Goal: Task Accomplishment & Management: Manage account settings

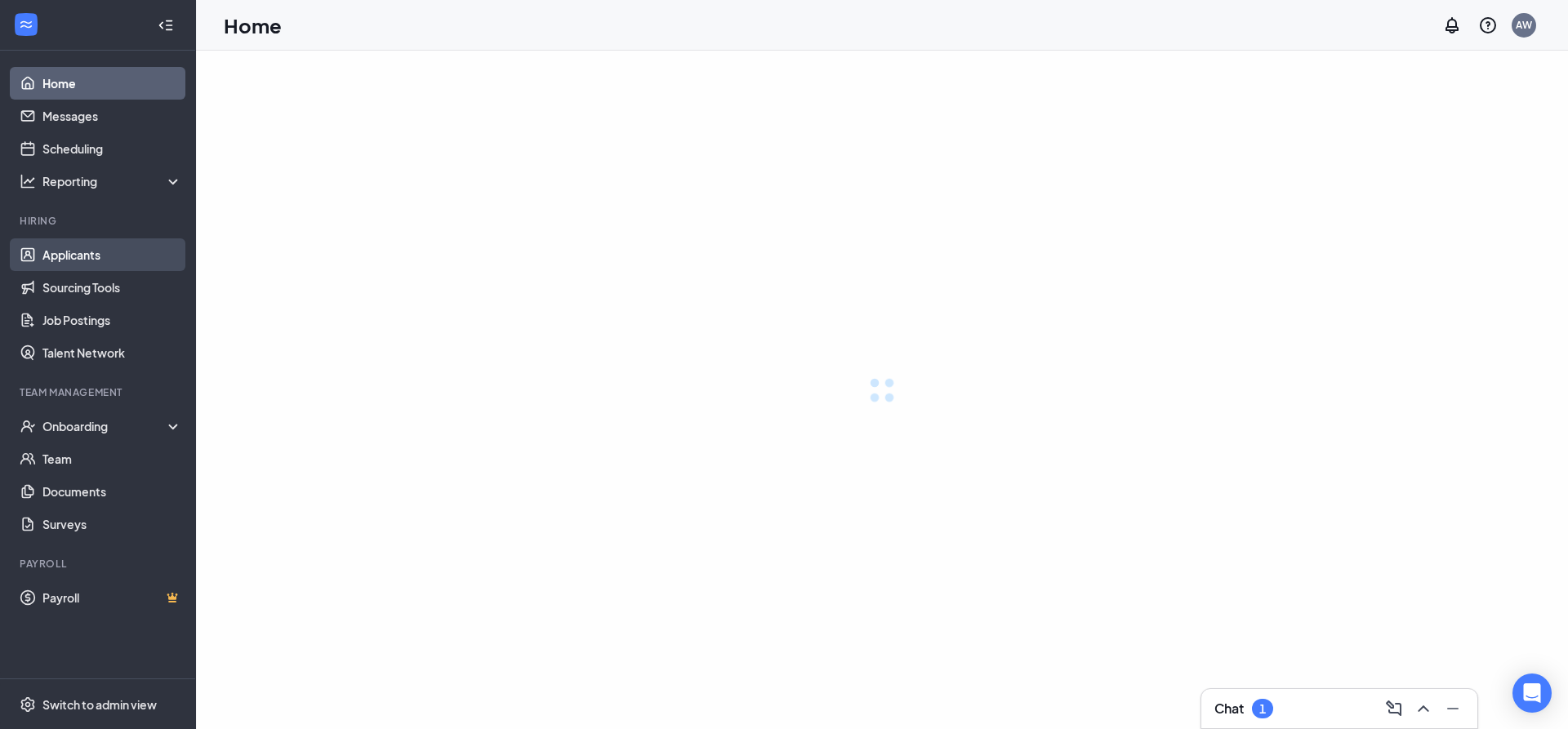
click at [107, 256] on link "Applicants" at bounding box center [112, 255] width 140 height 33
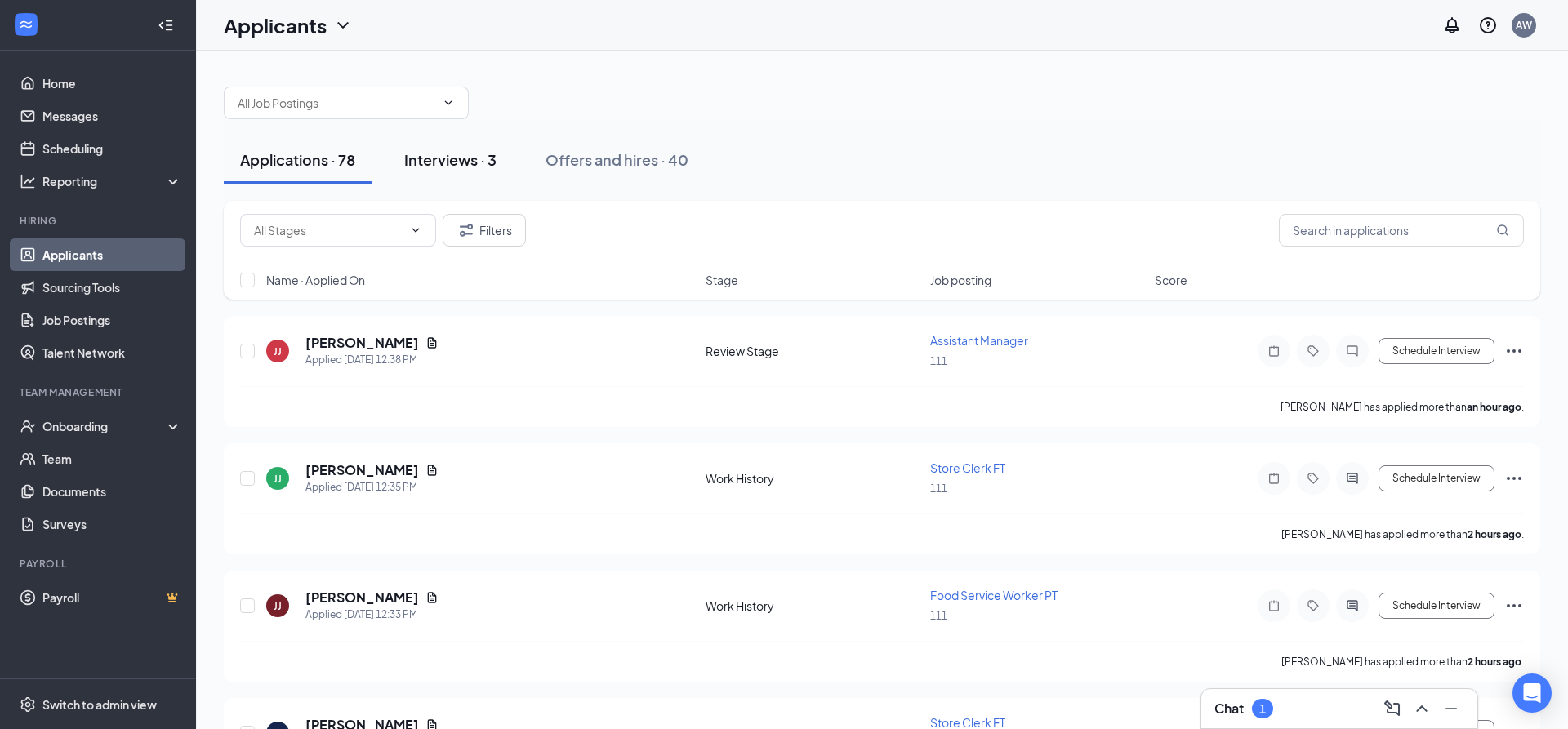
click at [487, 164] on div "Interviews · 3" at bounding box center [450, 159] width 93 height 20
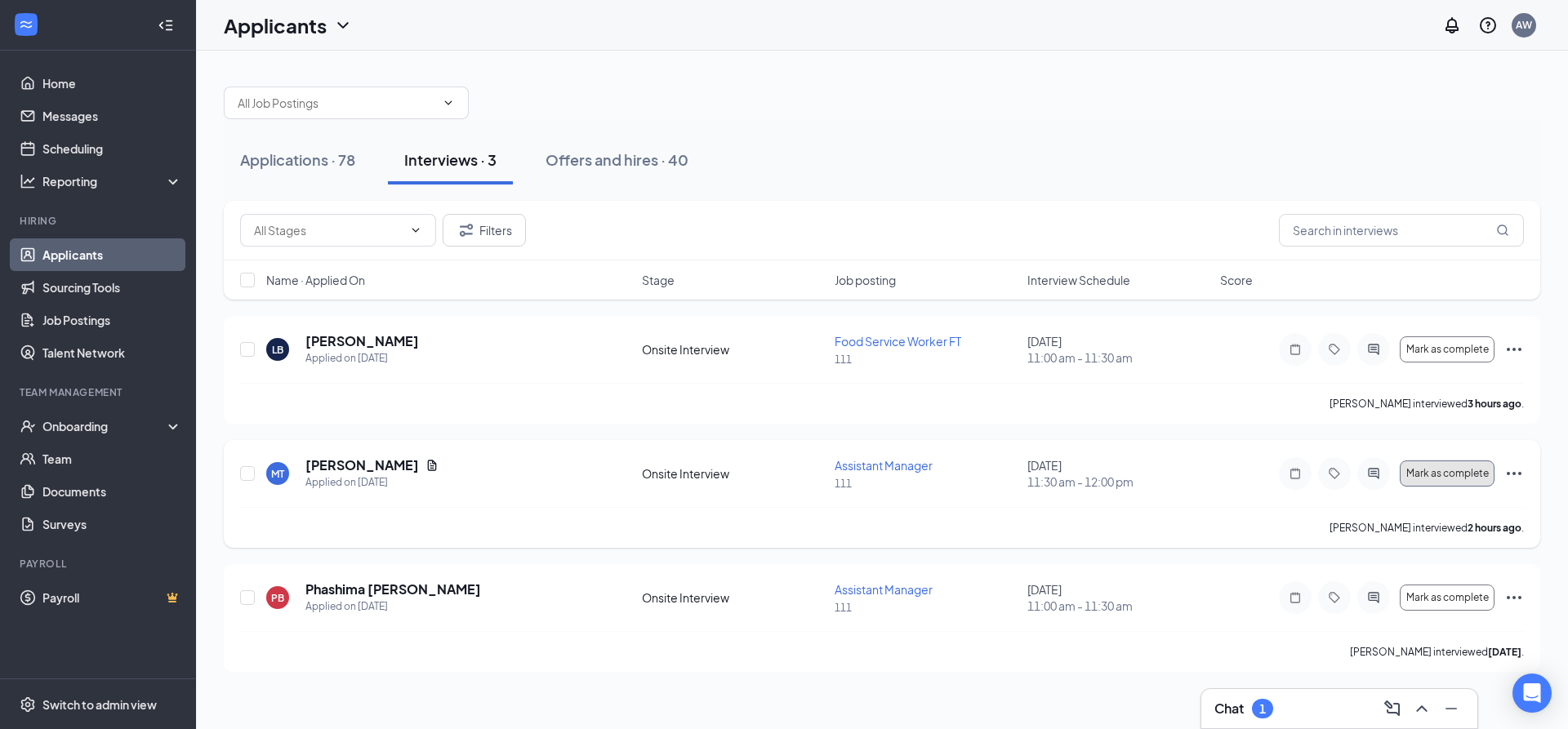
click at [1479, 481] on button "Mark as complete" at bounding box center [1447, 473] width 94 height 27
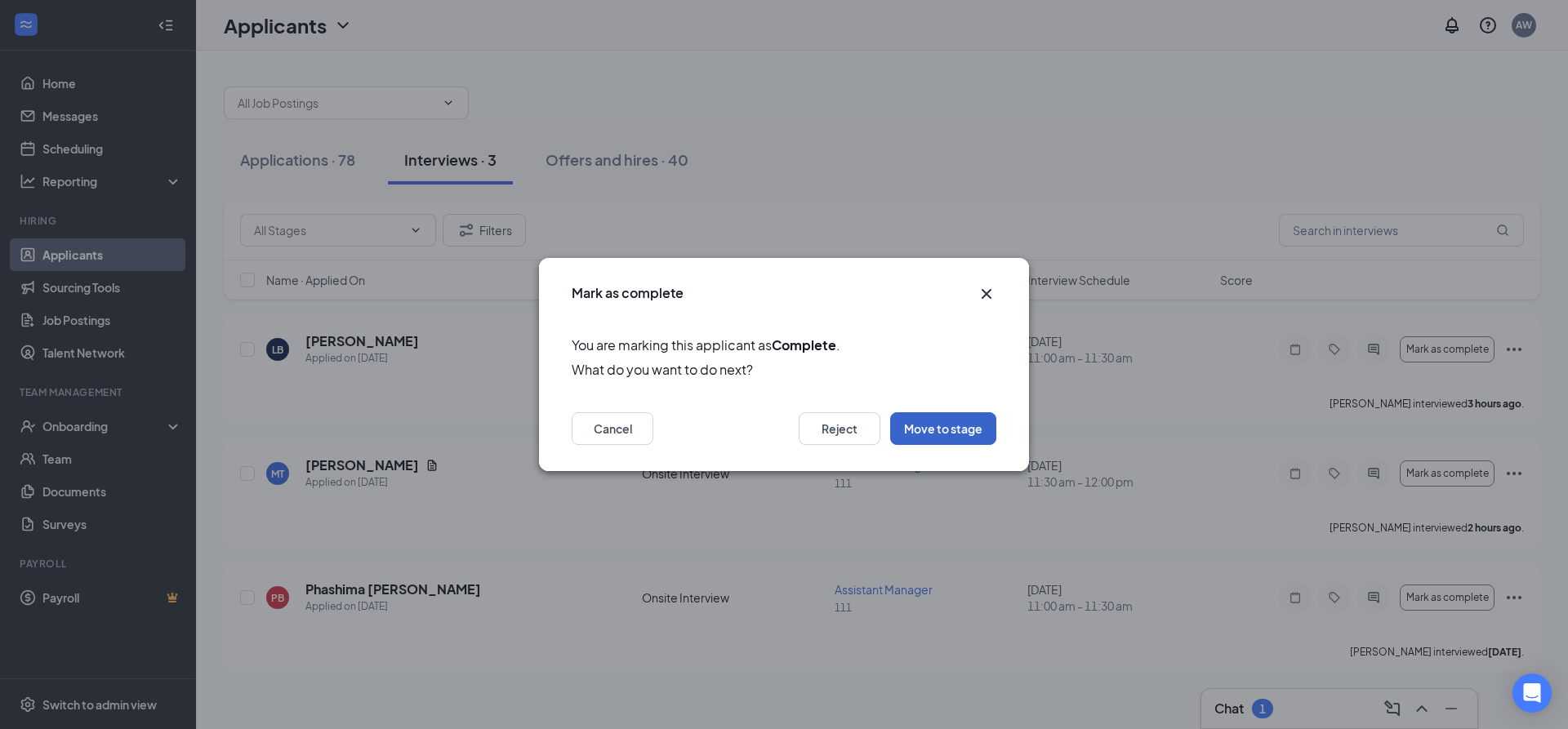
click at [980, 436] on button "Move to stage" at bounding box center [943, 429] width 106 height 33
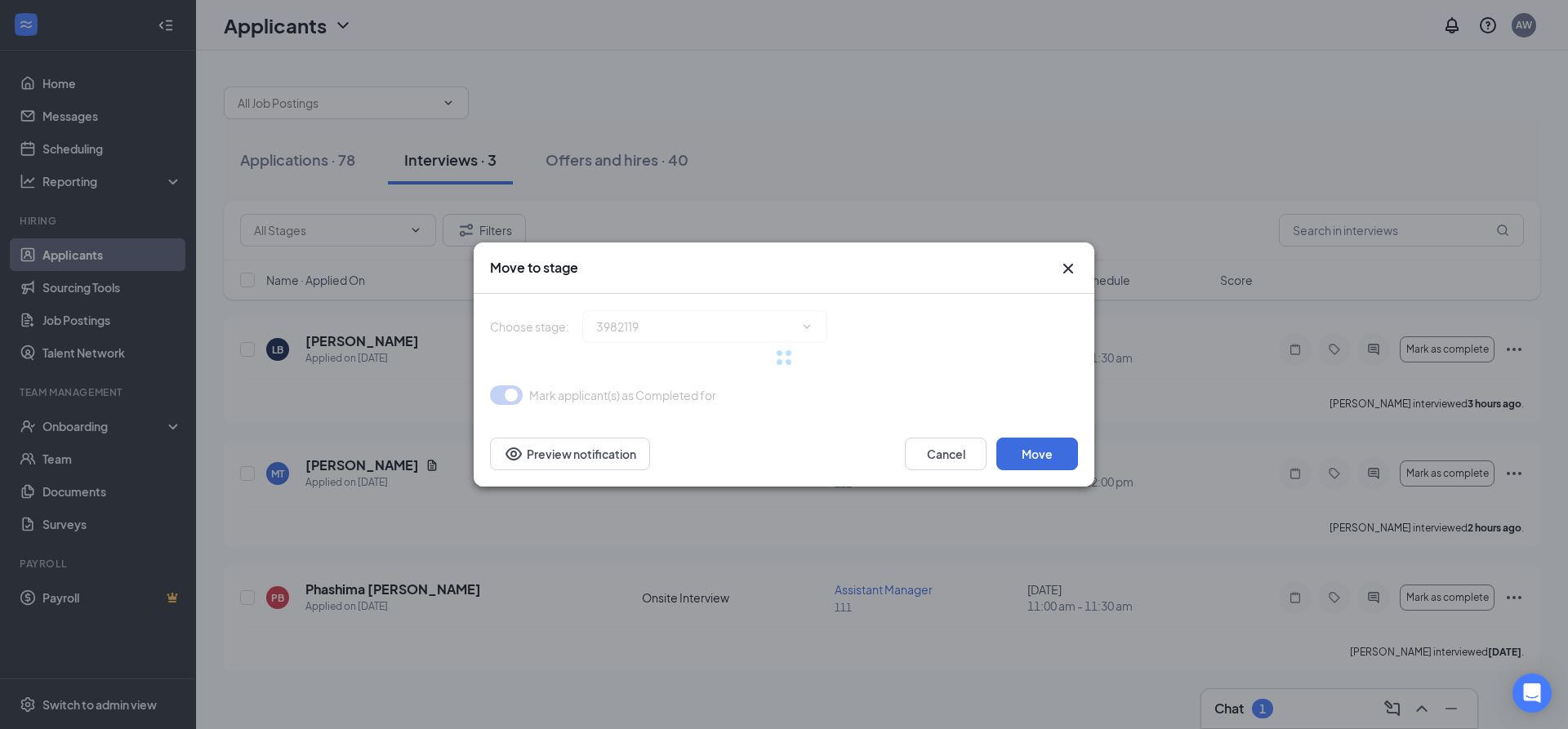
type input "Hiring Complete (final stage)"
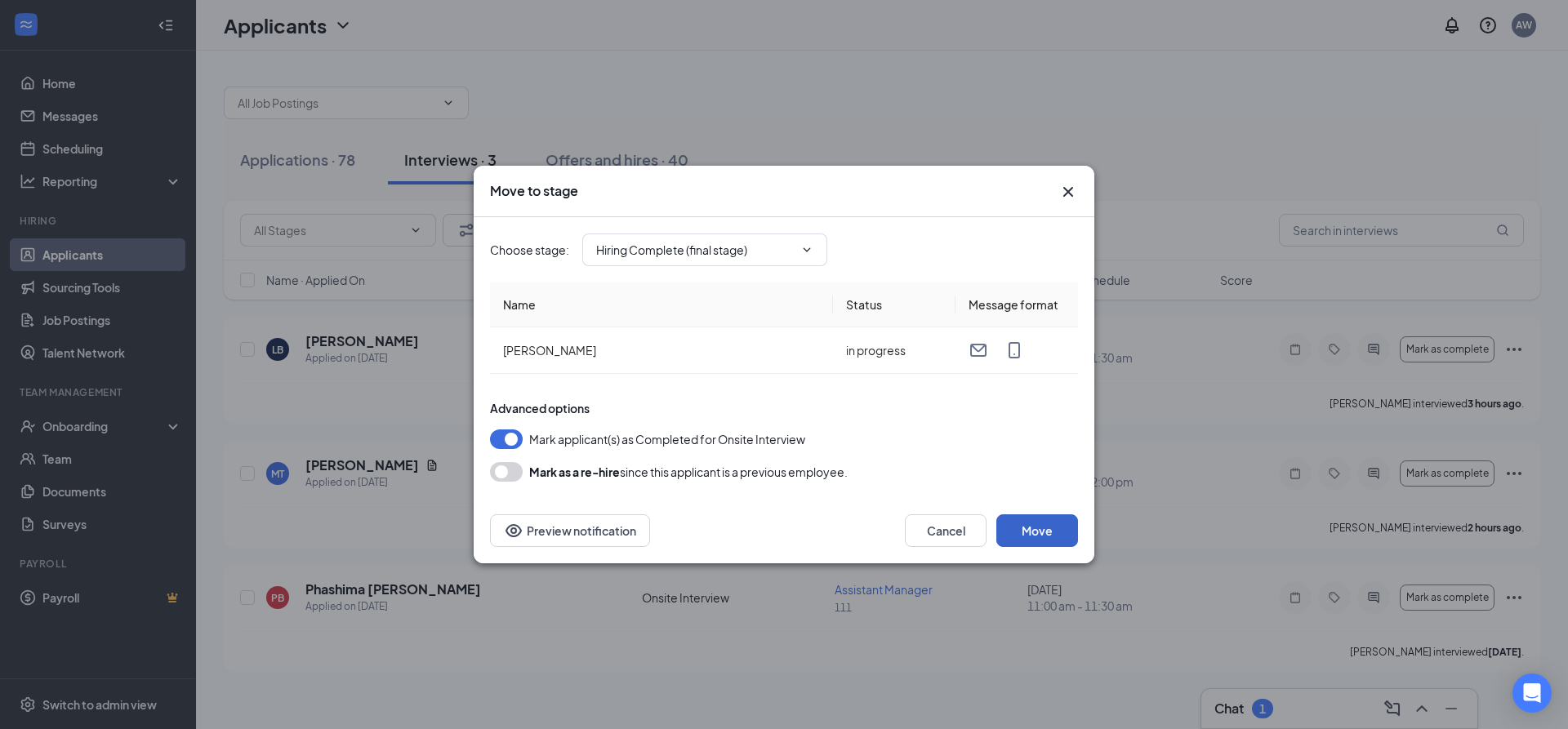
click at [1034, 526] on button "Move" at bounding box center [1037, 531] width 82 height 33
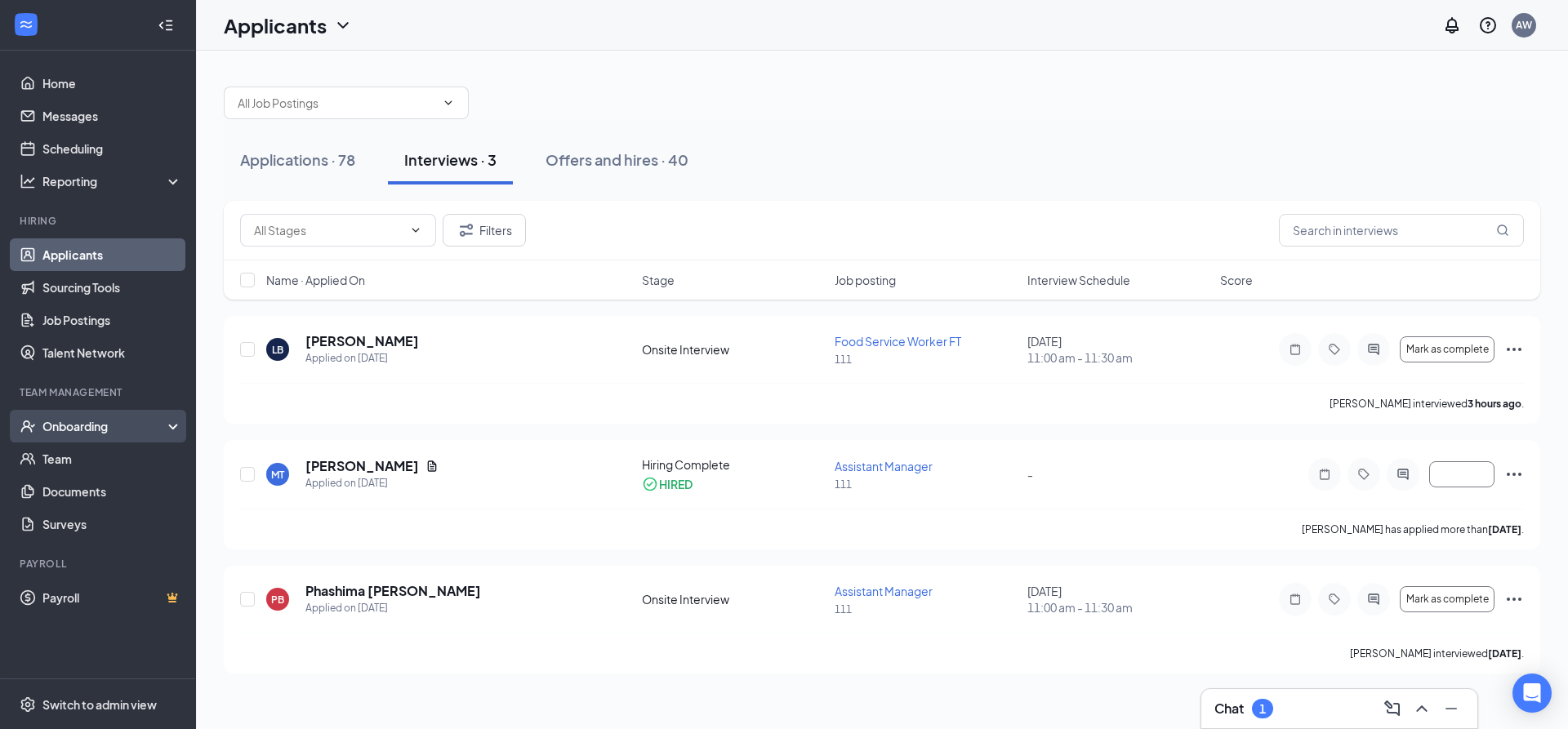
click at [93, 429] on div "Onboarding" at bounding box center [104, 427] width 125 height 16
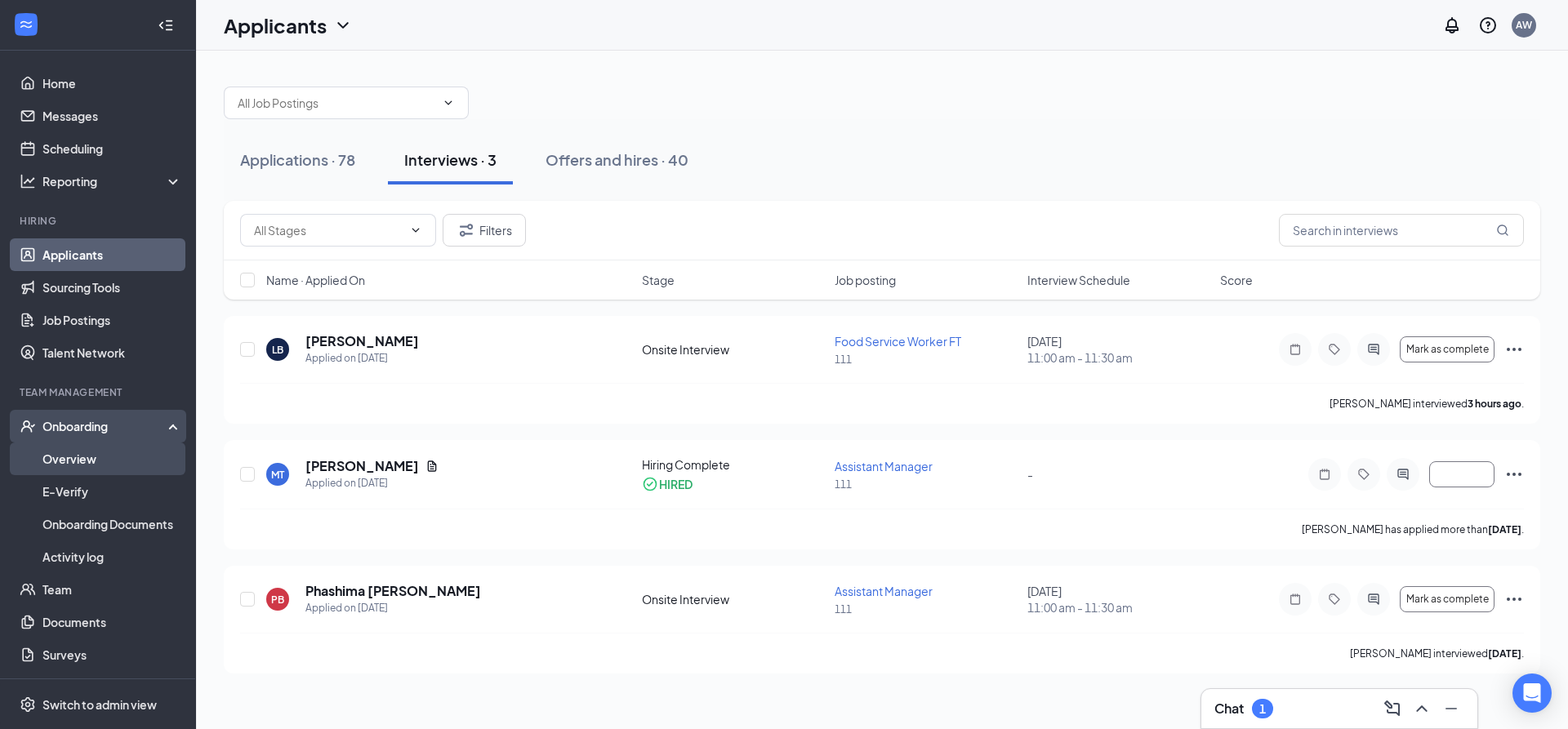
click at [110, 464] on link "Overview" at bounding box center [112, 459] width 140 height 33
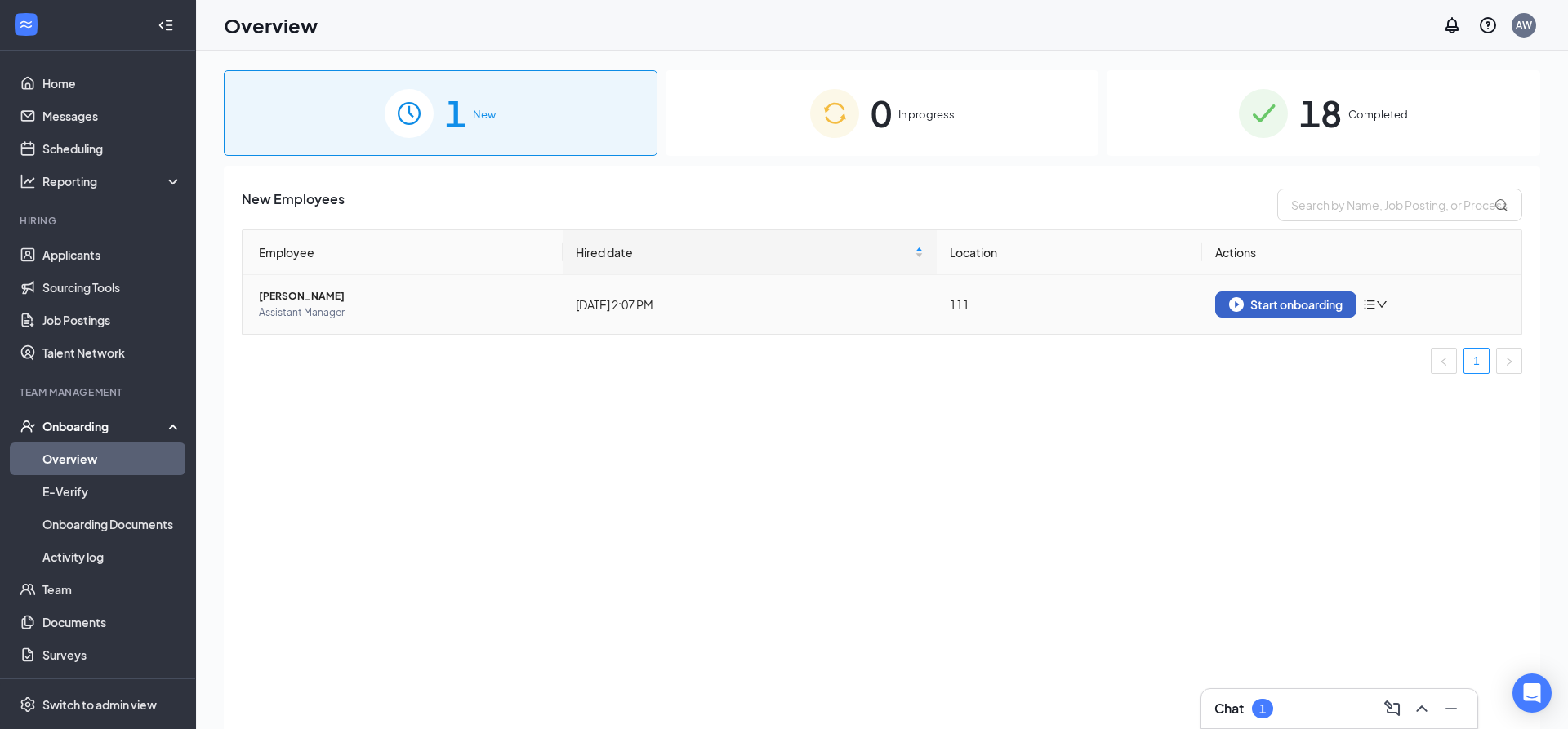
click at [1266, 300] on div "Start onboarding" at bounding box center [1286, 305] width 114 height 15
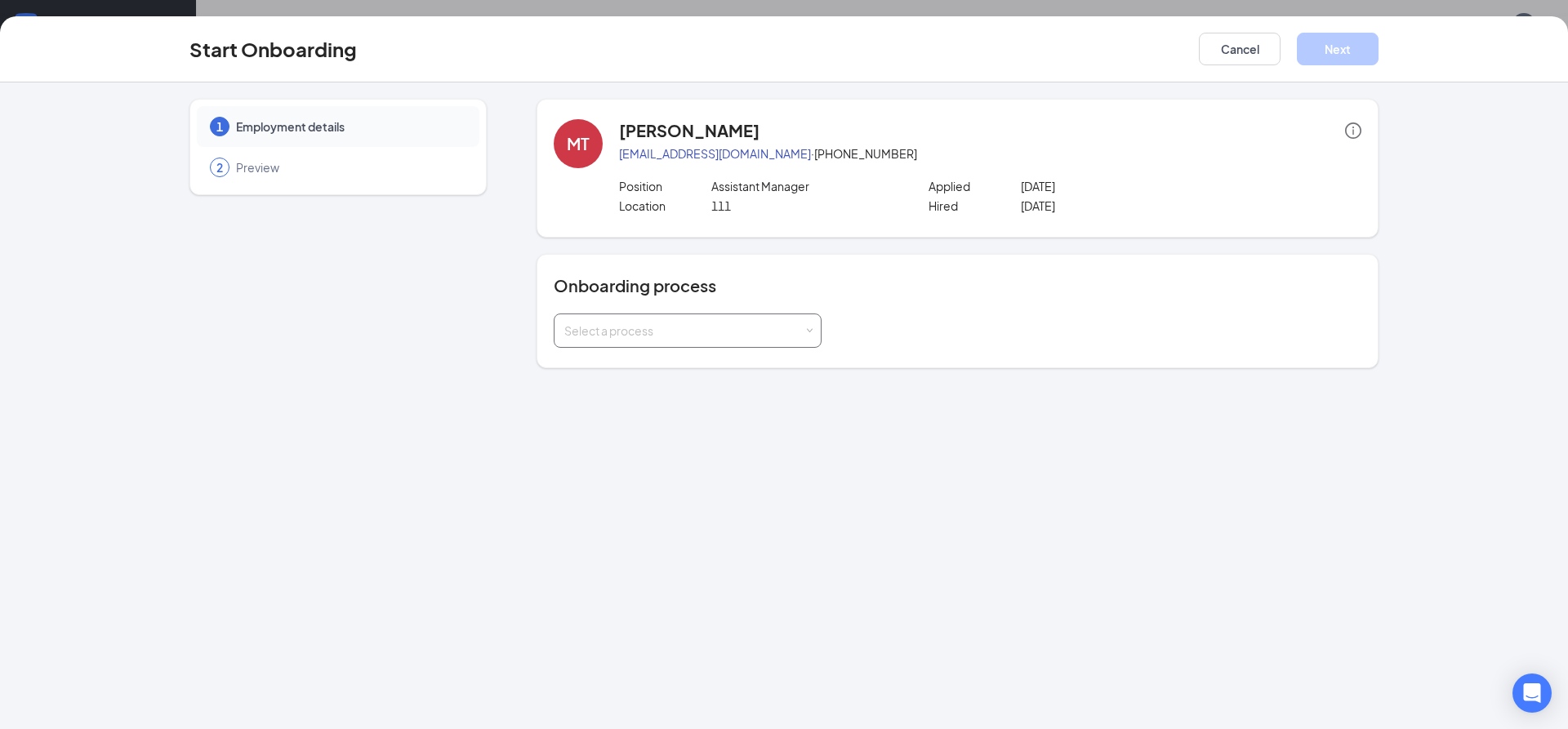
click at [776, 334] on div "Select a process" at bounding box center [683, 331] width 239 height 16
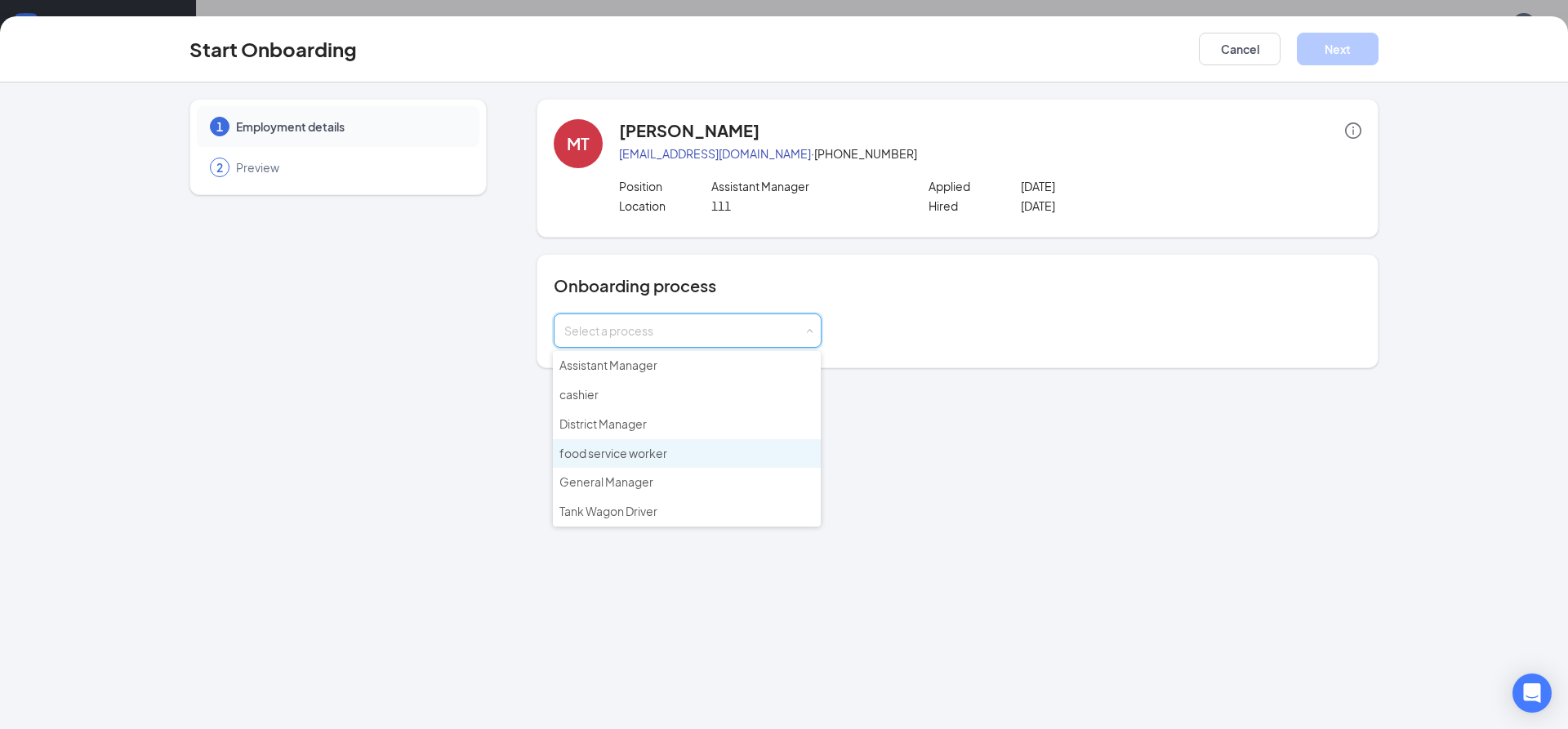
click at [689, 451] on li "food service worker" at bounding box center [687, 454] width 268 height 29
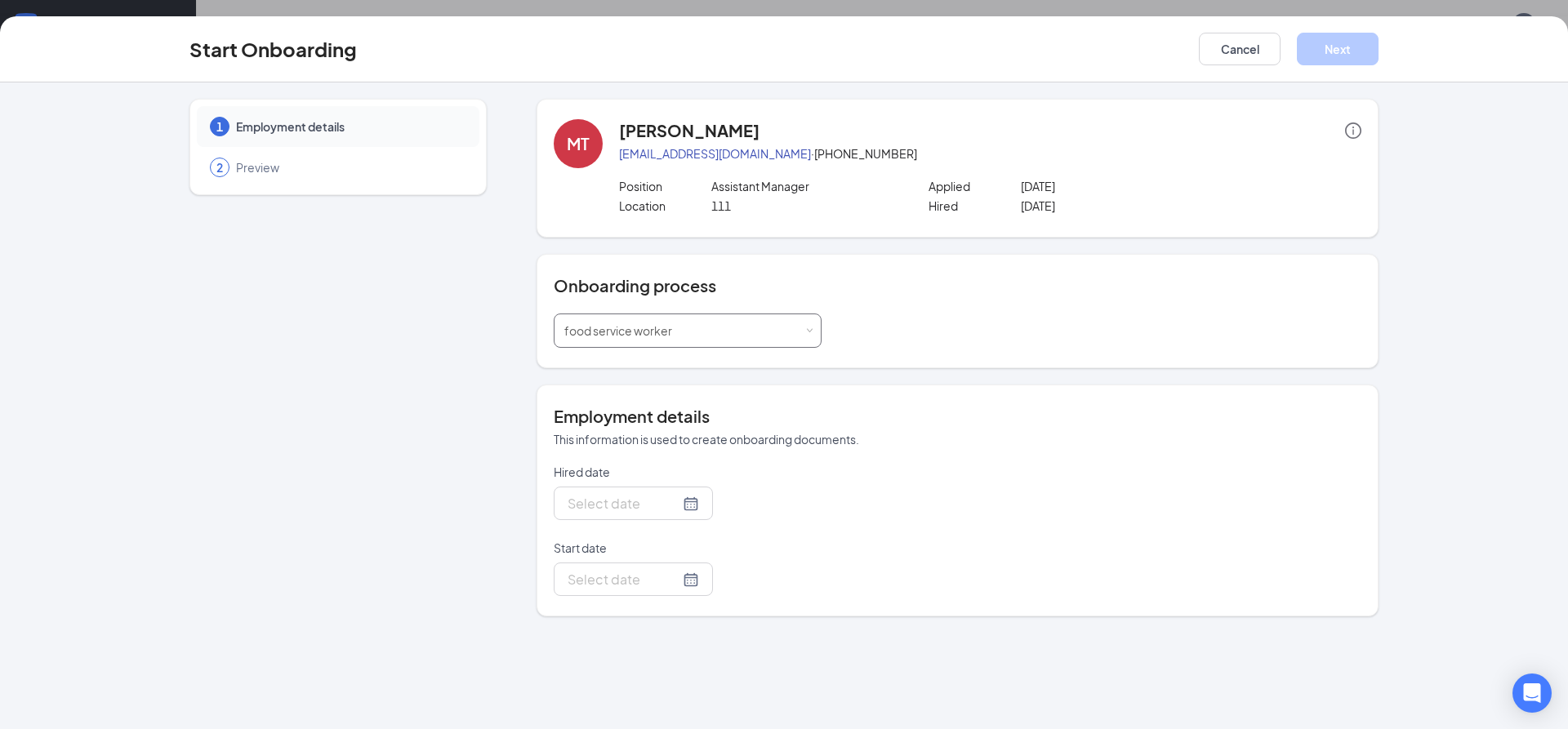
type input "[DATE]"
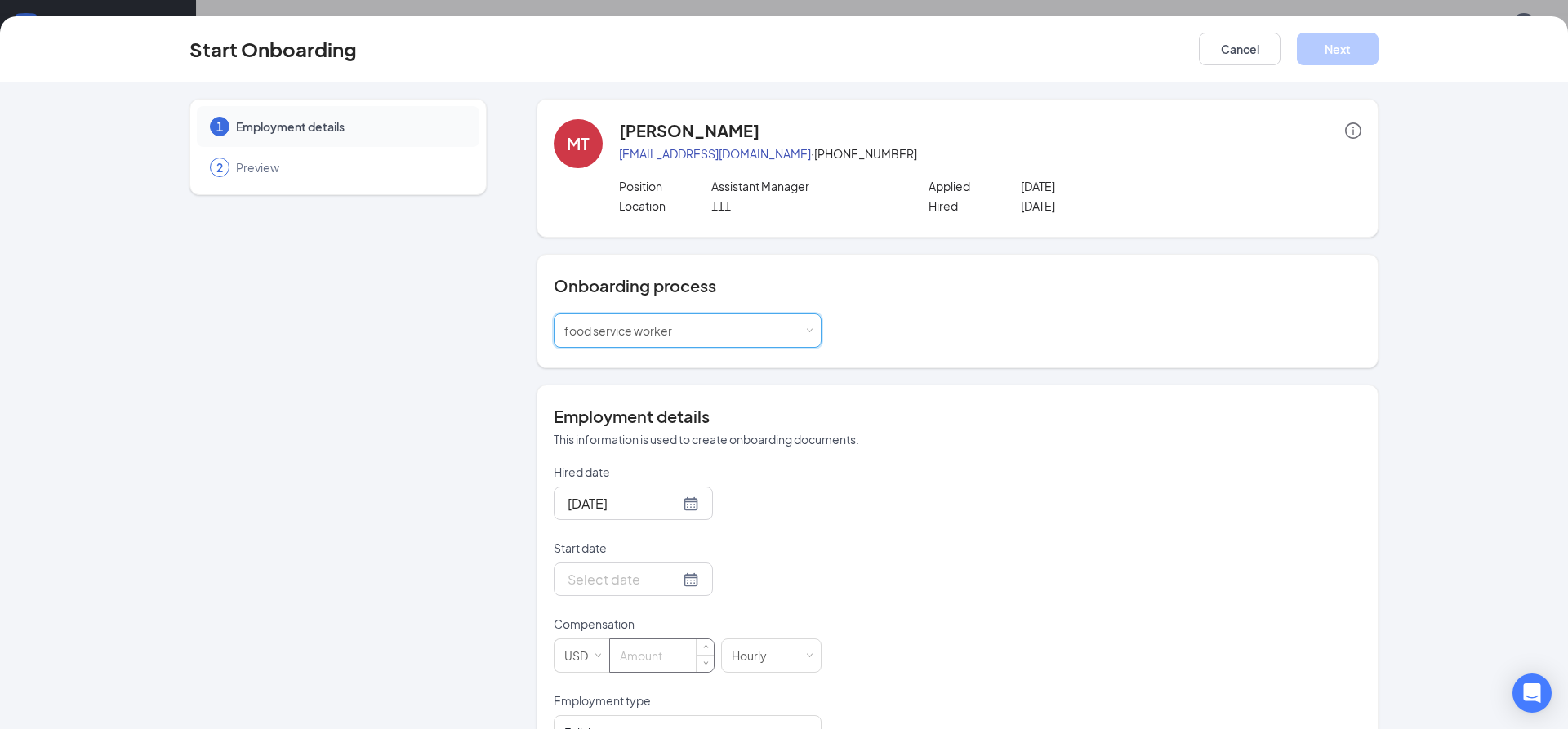
click at [662, 665] on input at bounding box center [661, 656] width 103 height 33
type input "13"
click at [699, 577] on div at bounding box center [634, 580] width 132 height 20
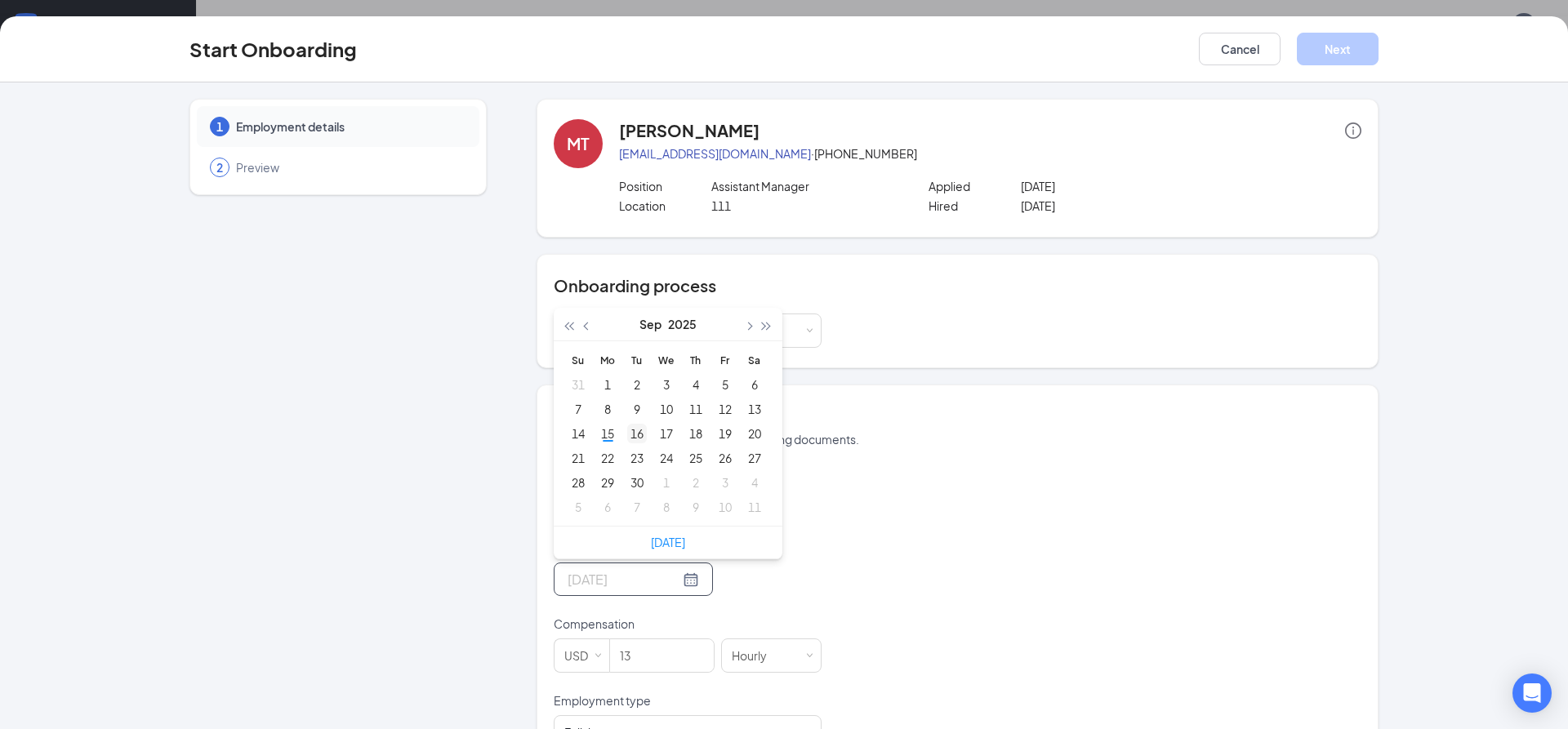
type input "[DATE]"
click at [637, 437] on div "16" at bounding box center [637, 433] width 19 height 19
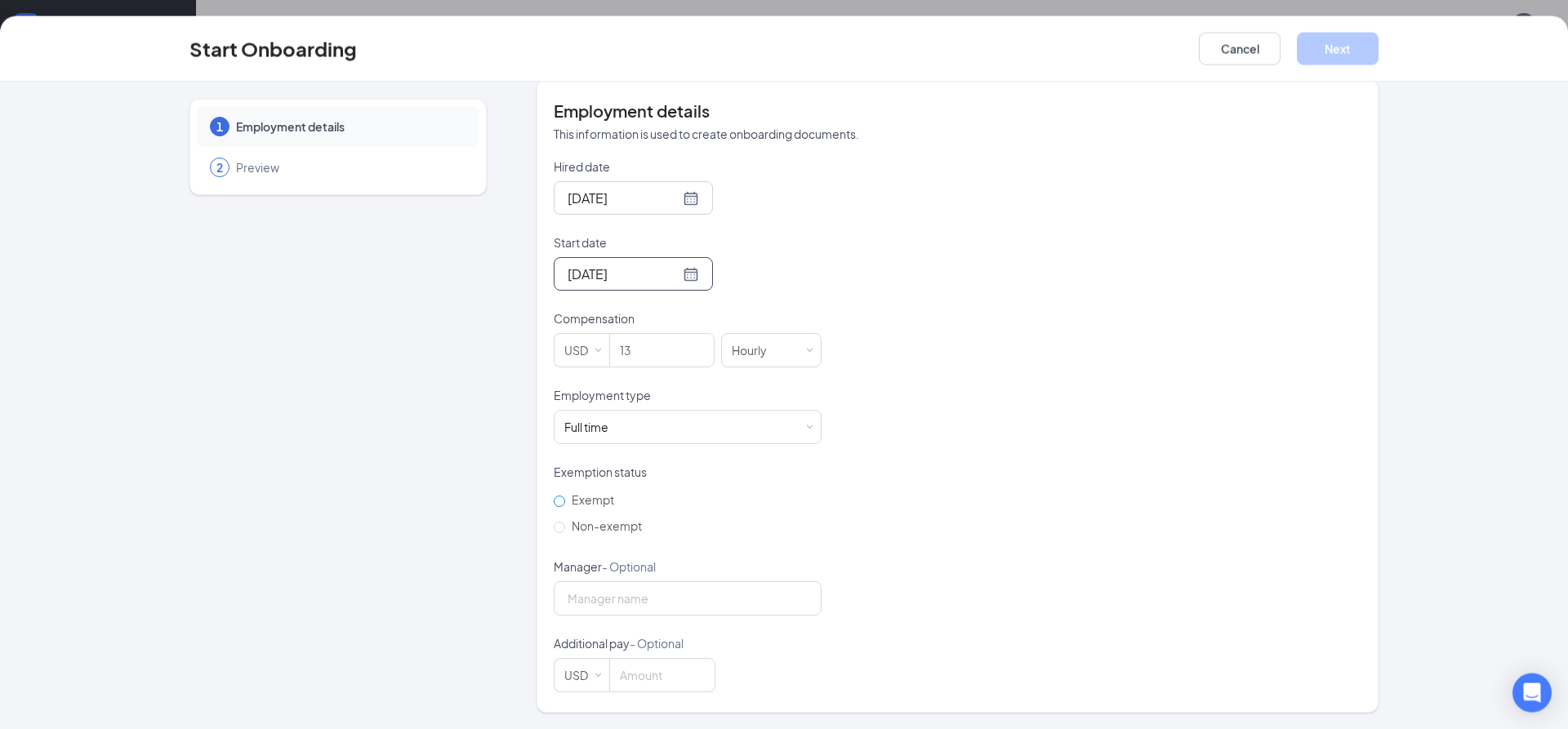
scroll to position [73, 0]
click at [570, 522] on span "Non-exempt" at bounding box center [606, 526] width 83 height 15
click at [565, 522] on input "Non-exempt" at bounding box center [560, 528] width 11 height 11
radio input "true"
click at [1318, 47] on button "Next" at bounding box center [1337, 49] width 82 height 33
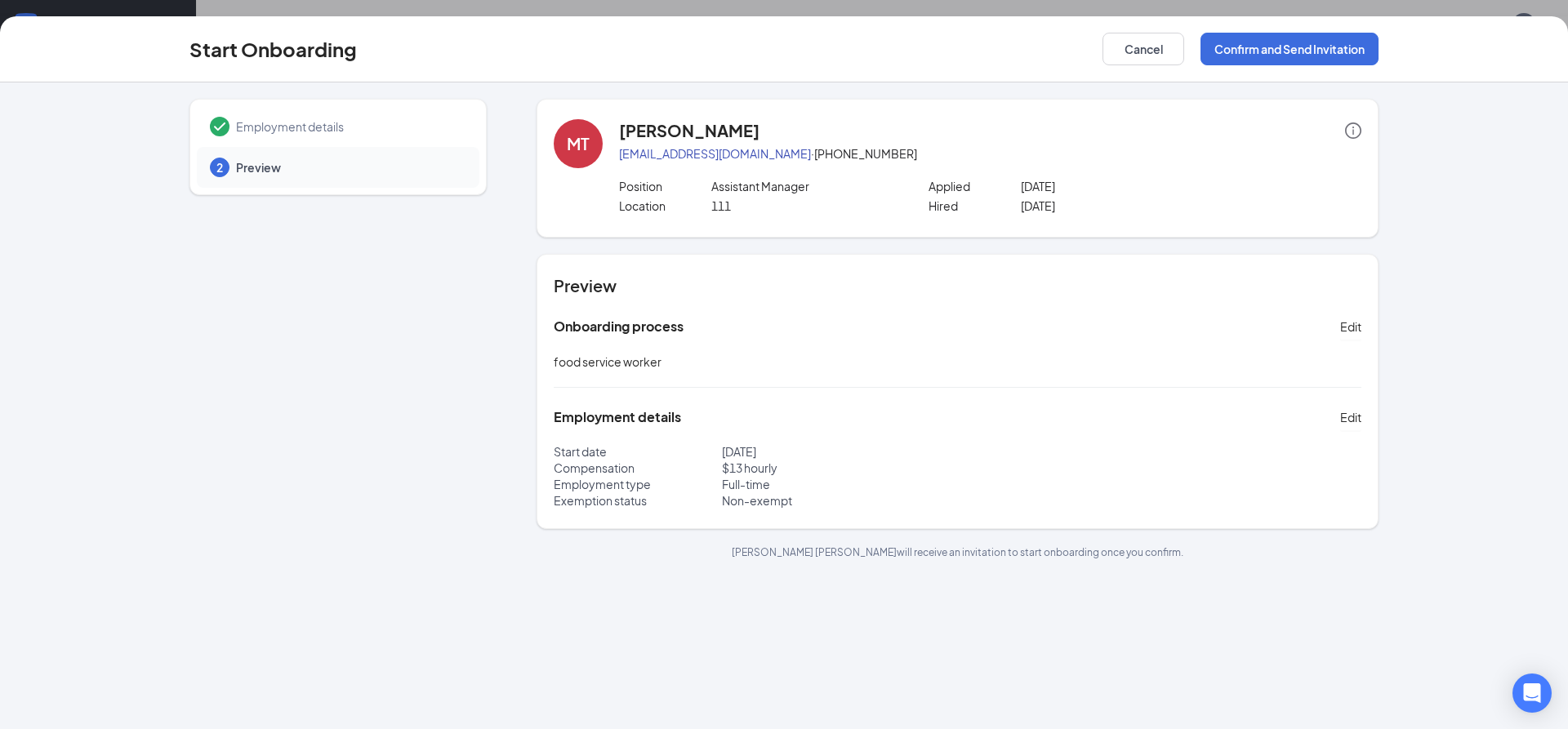
scroll to position [0, 0]
click at [1307, 41] on button "Confirm and Send Invitation" at bounding box center [1290, 49] width 178 height 33
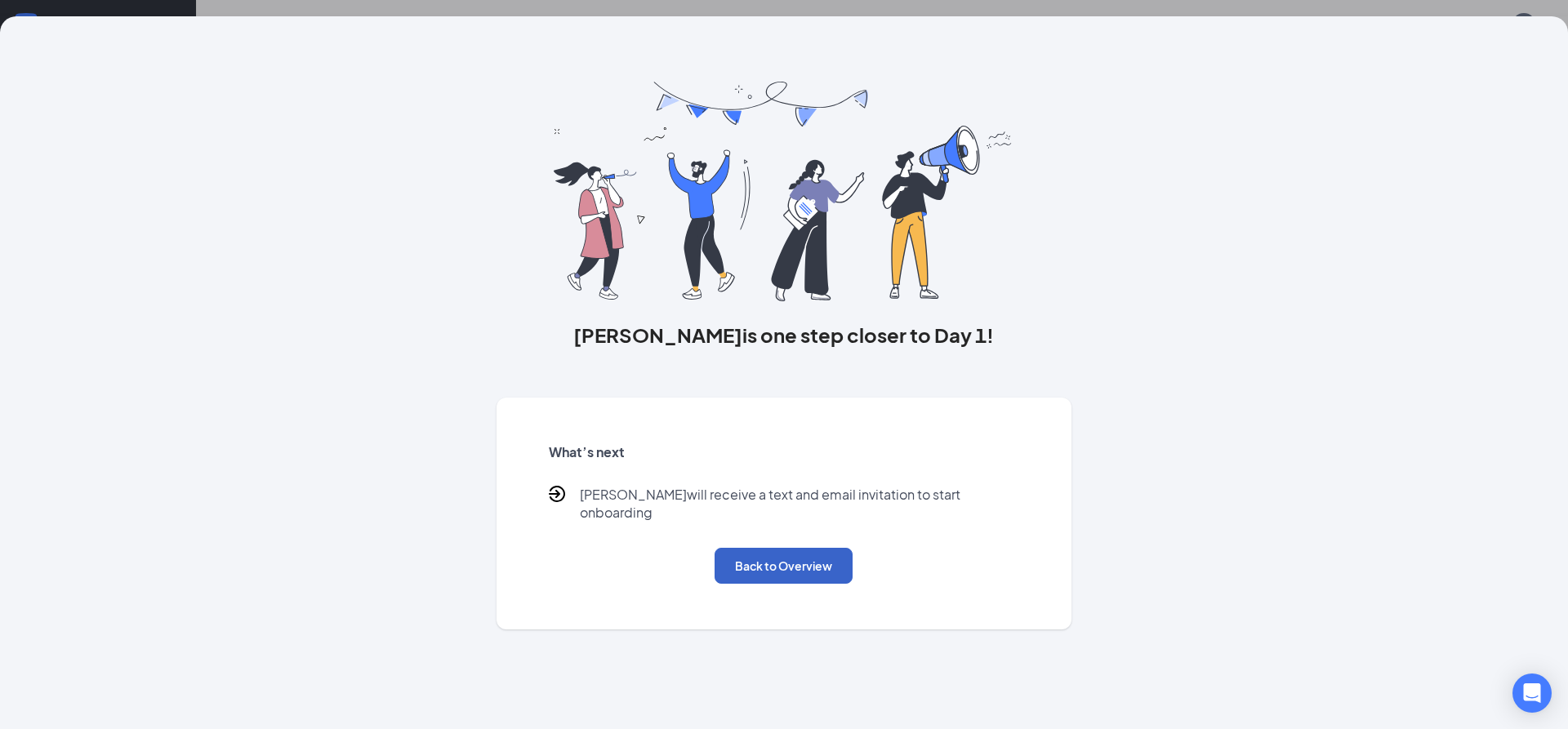
click at [820, 564] on button "Back to Overview" at bounding box center [783, 565] width 138 height 36
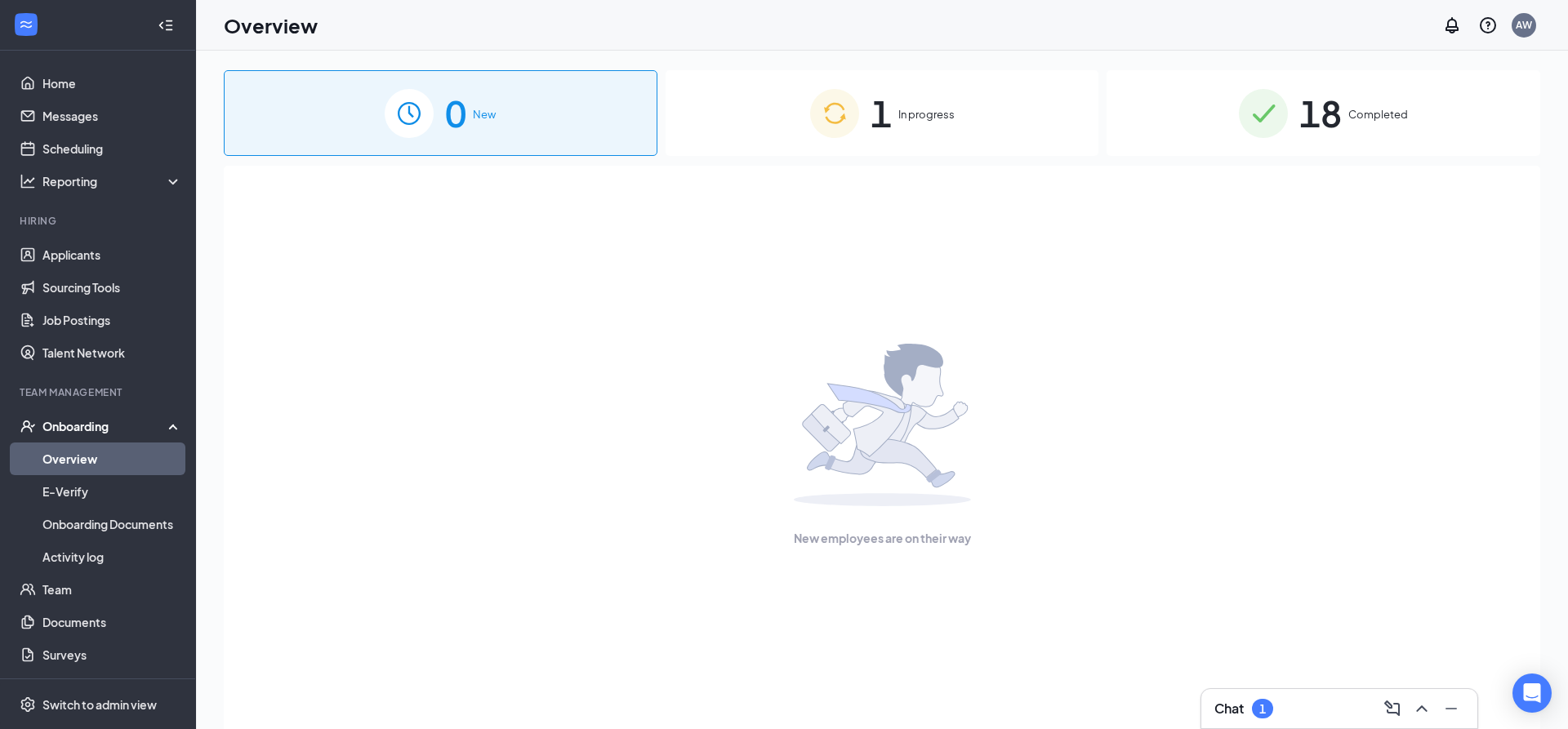
click at [794, 152] on div "1 In progress" at bounding box center [883, 114] width 434 height 86
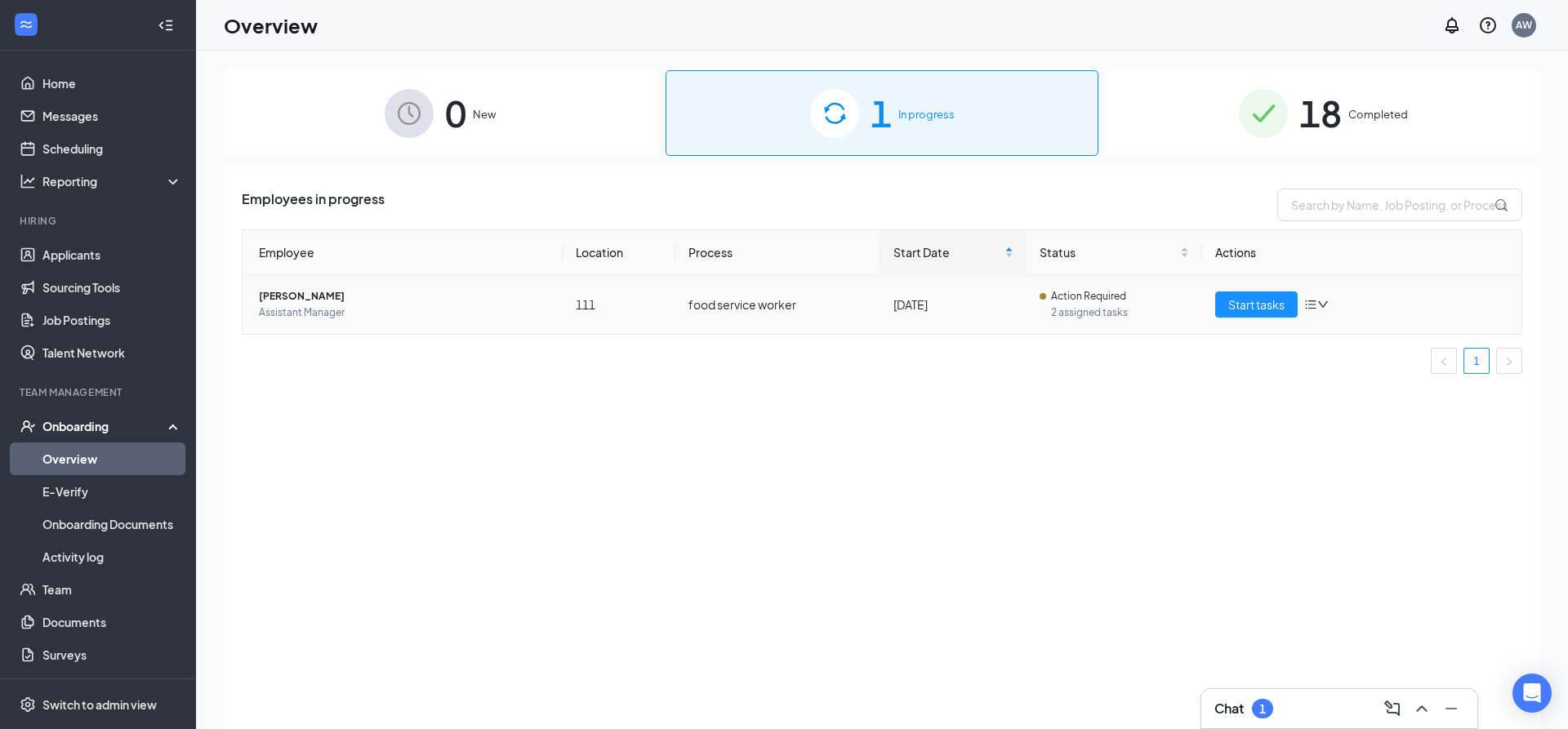
click at [309, 299] on span "[PERSON_NAME]" at bounding box center [405, 297] width 291 height 16
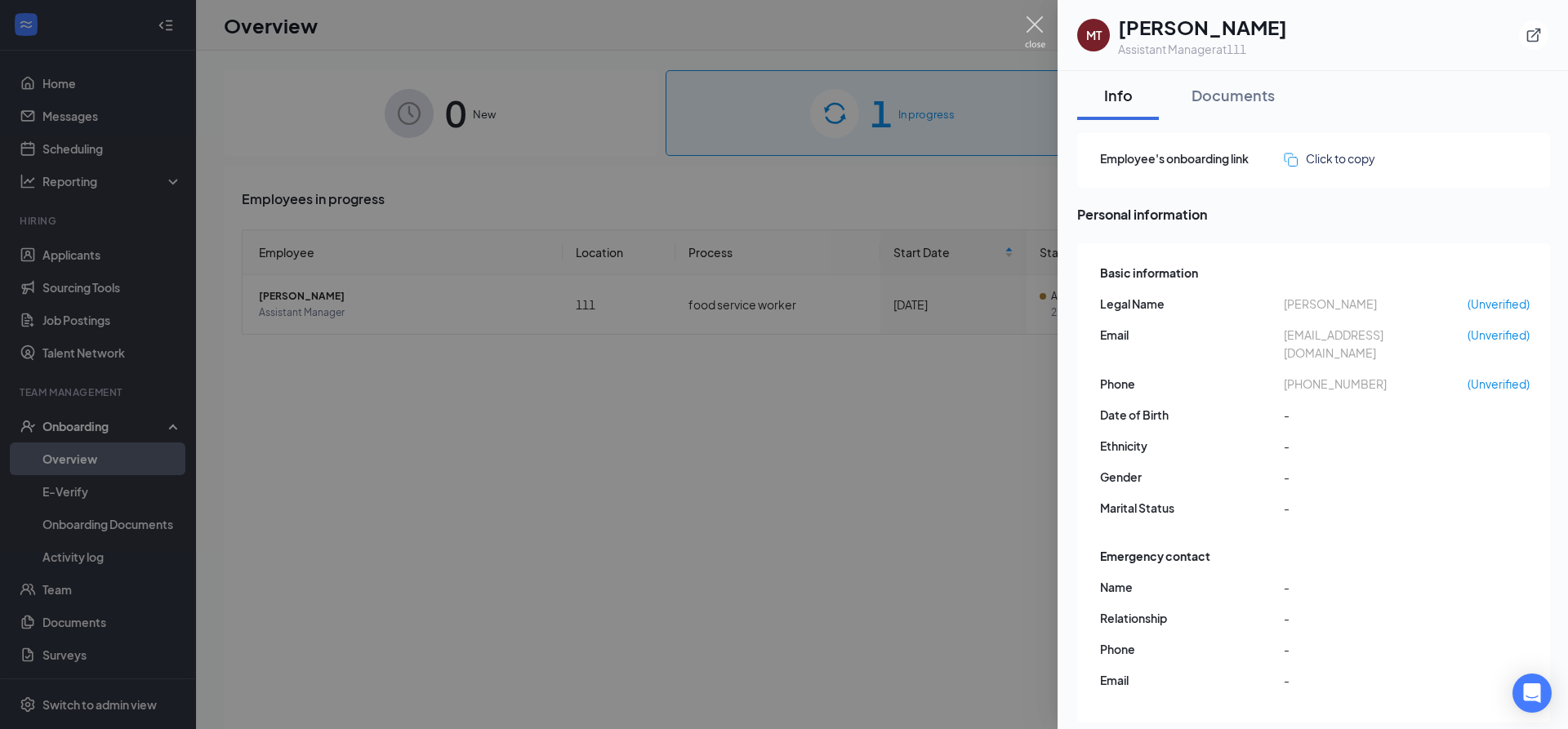
click at [1029, 17] on img at bounding box center [1035, 32] width 20 height 32
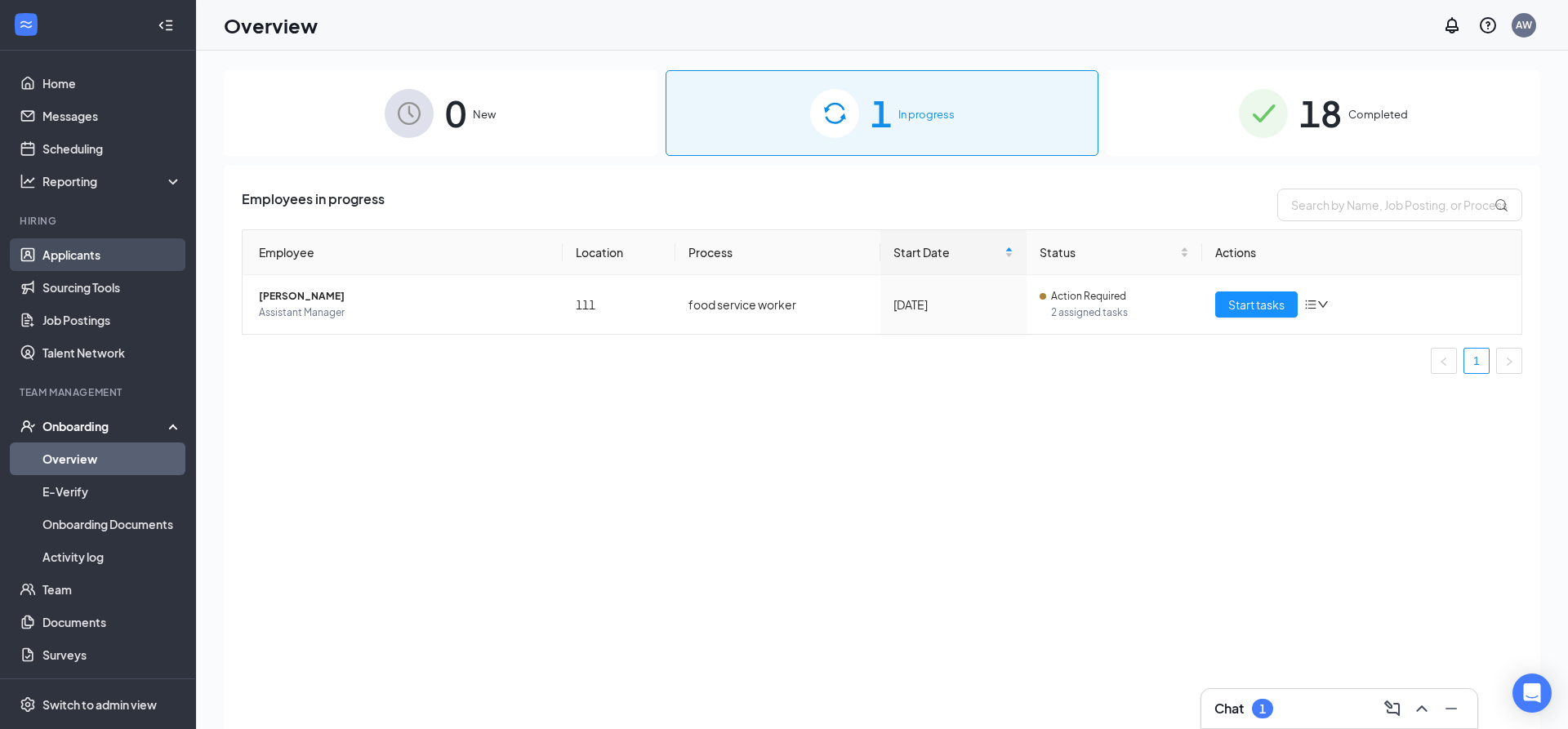
click at [87, 250] on link "Applicants" at bounding box center [112, 255] width 140 height 33
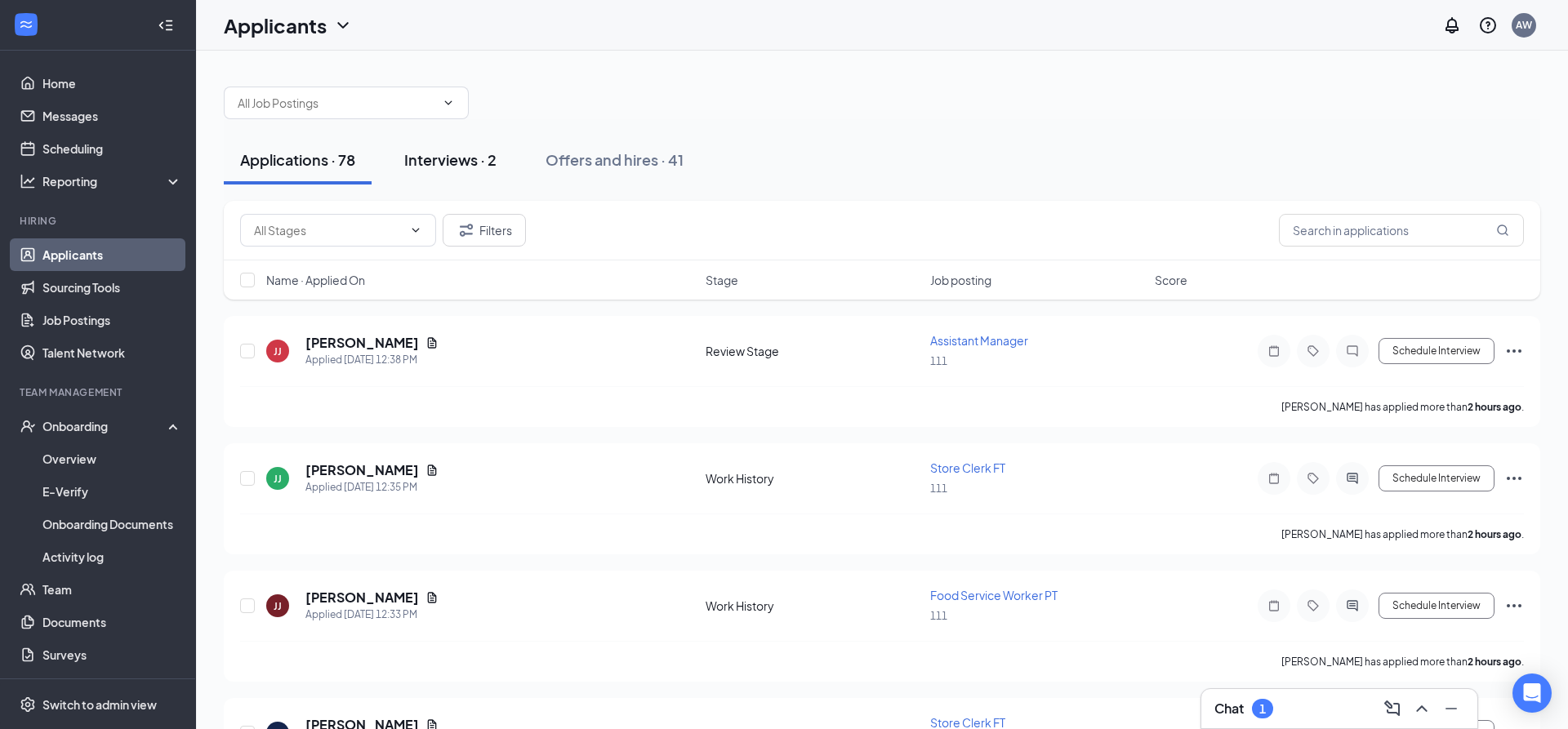
click at [437, 153] on div "Interviews · 2" at bounding box center [450, 159] width 93 height 20
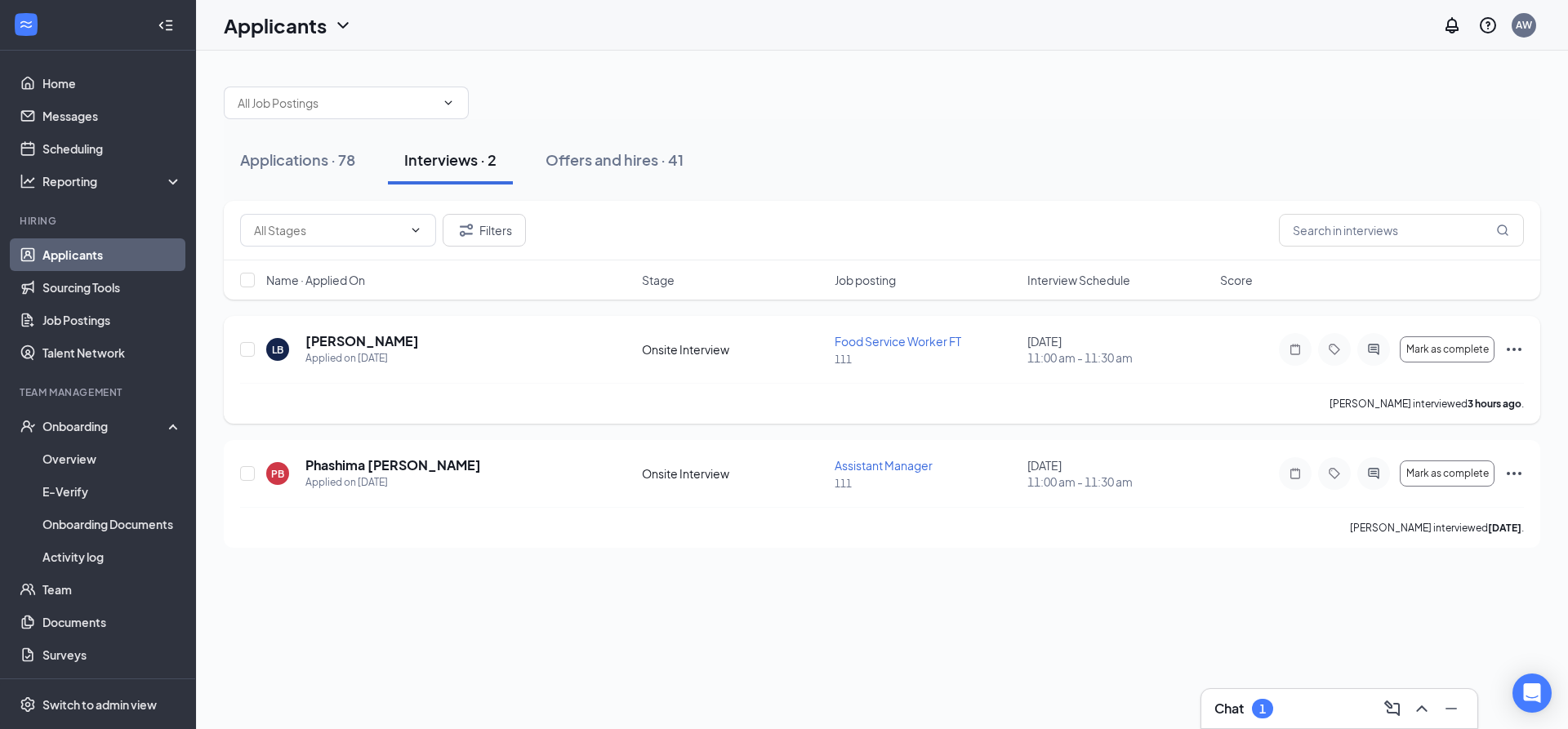
click at [1519, 348] on icon "Ellipses" at bounding box center [1514, 349] width 19 height 19
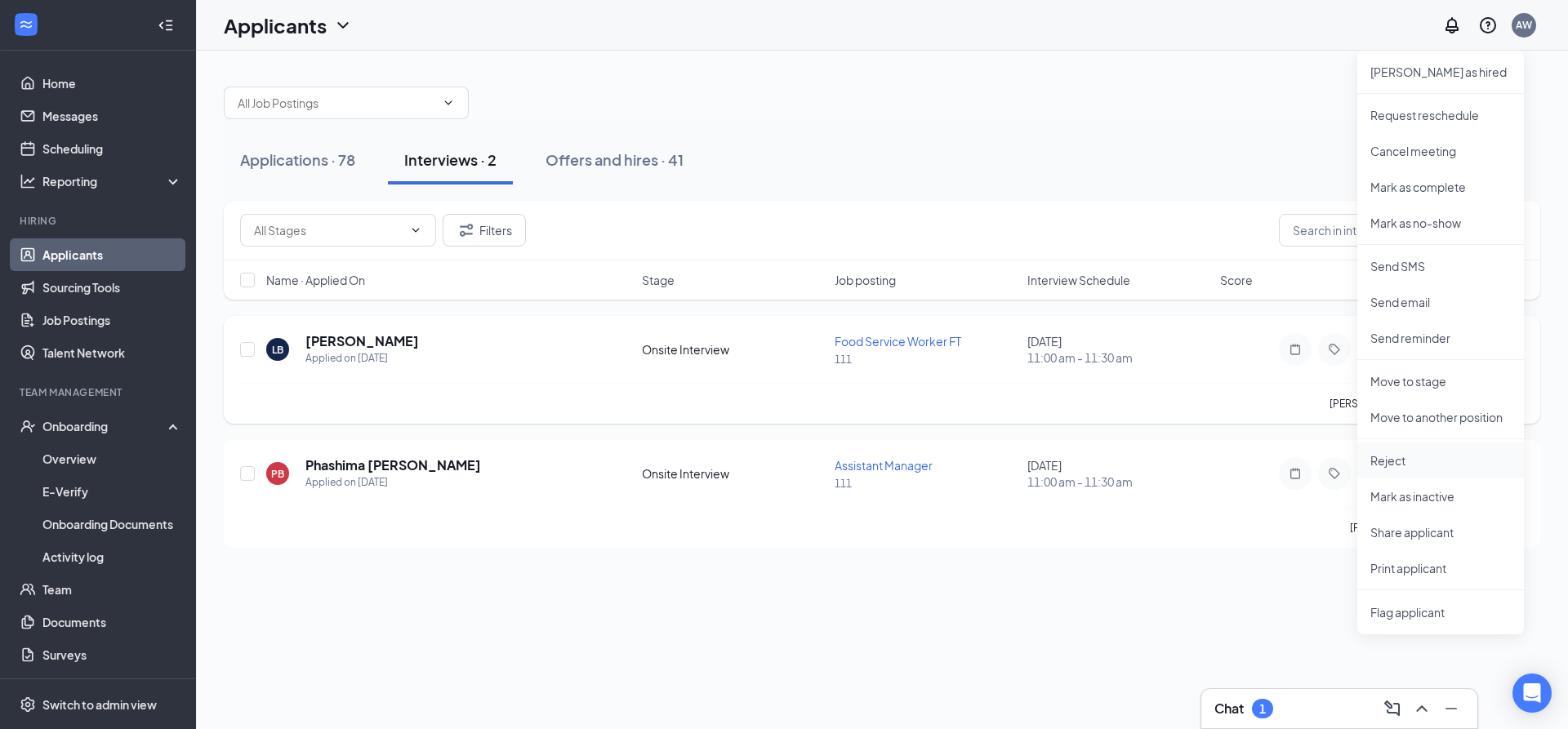
click at [1417, 460] on p "Reject" at bounding box center [1441, 461] width 140 height 16
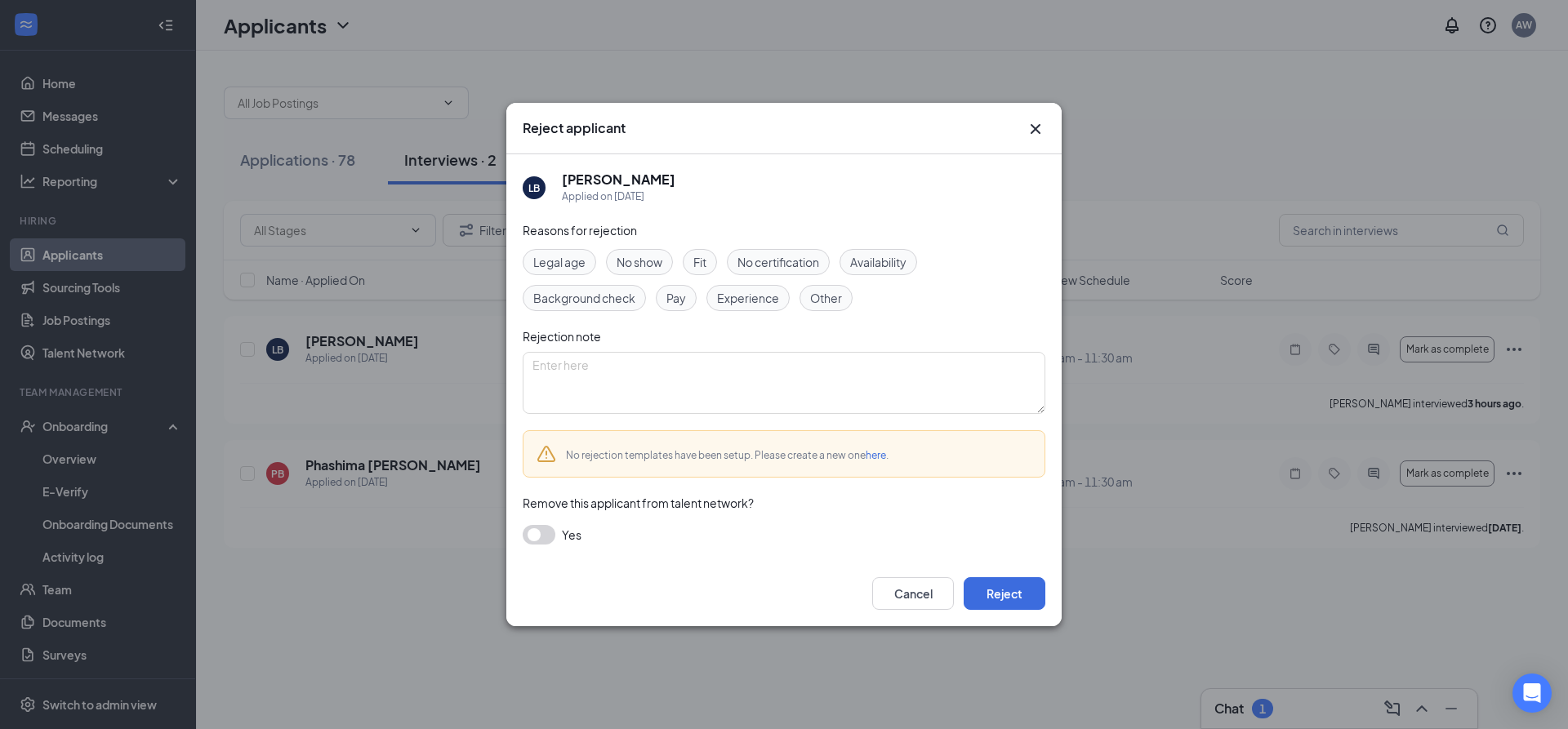
click at [831, 302] on span "Other" at bounding box center [826, 299] width 32 height 18
click at [989, 589] on button "Reject" at bounding box center [1004, 594] width 82 height 33
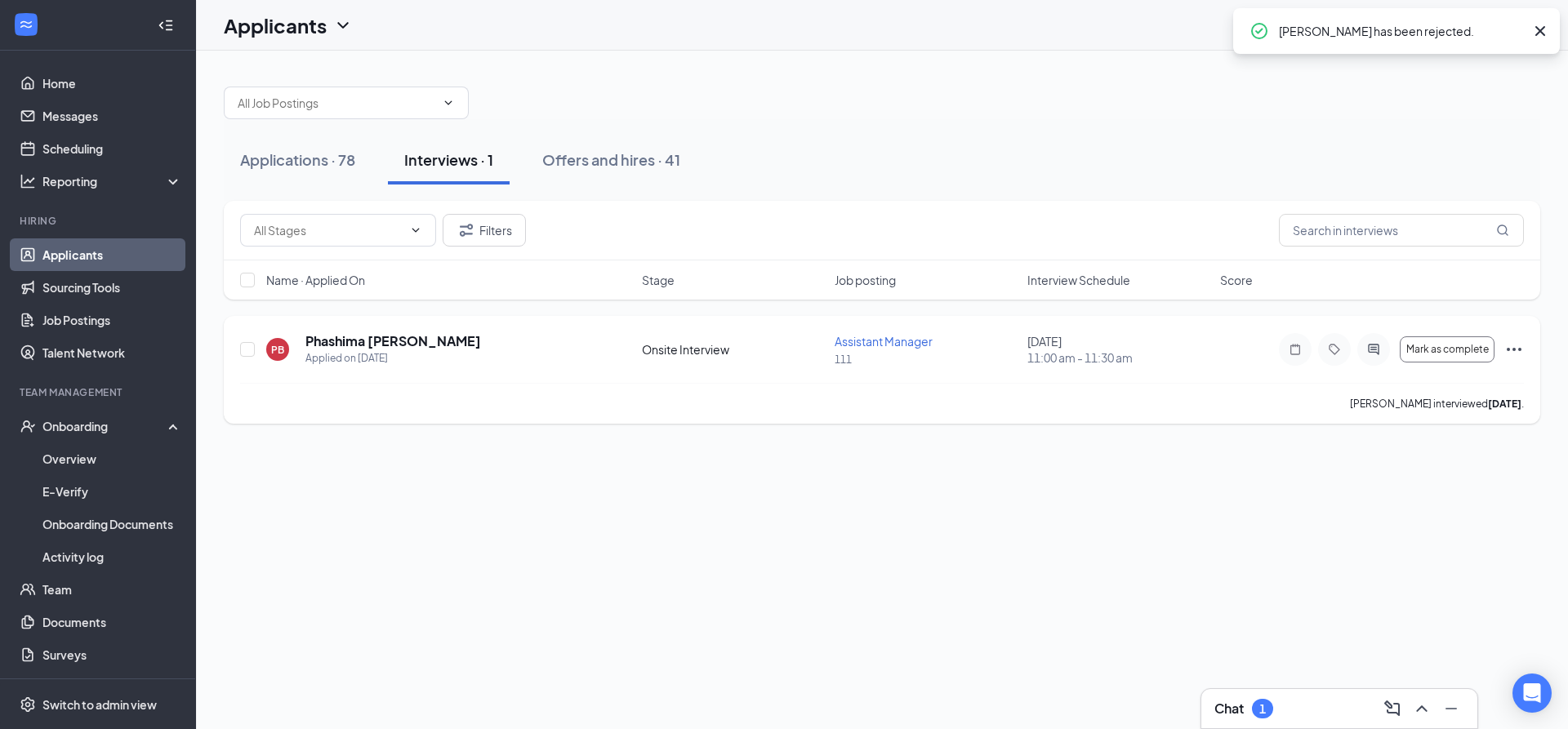
click at [1515, 352] on icon "Ellipses" at bounding box center [1514, 349] width 19 height 19
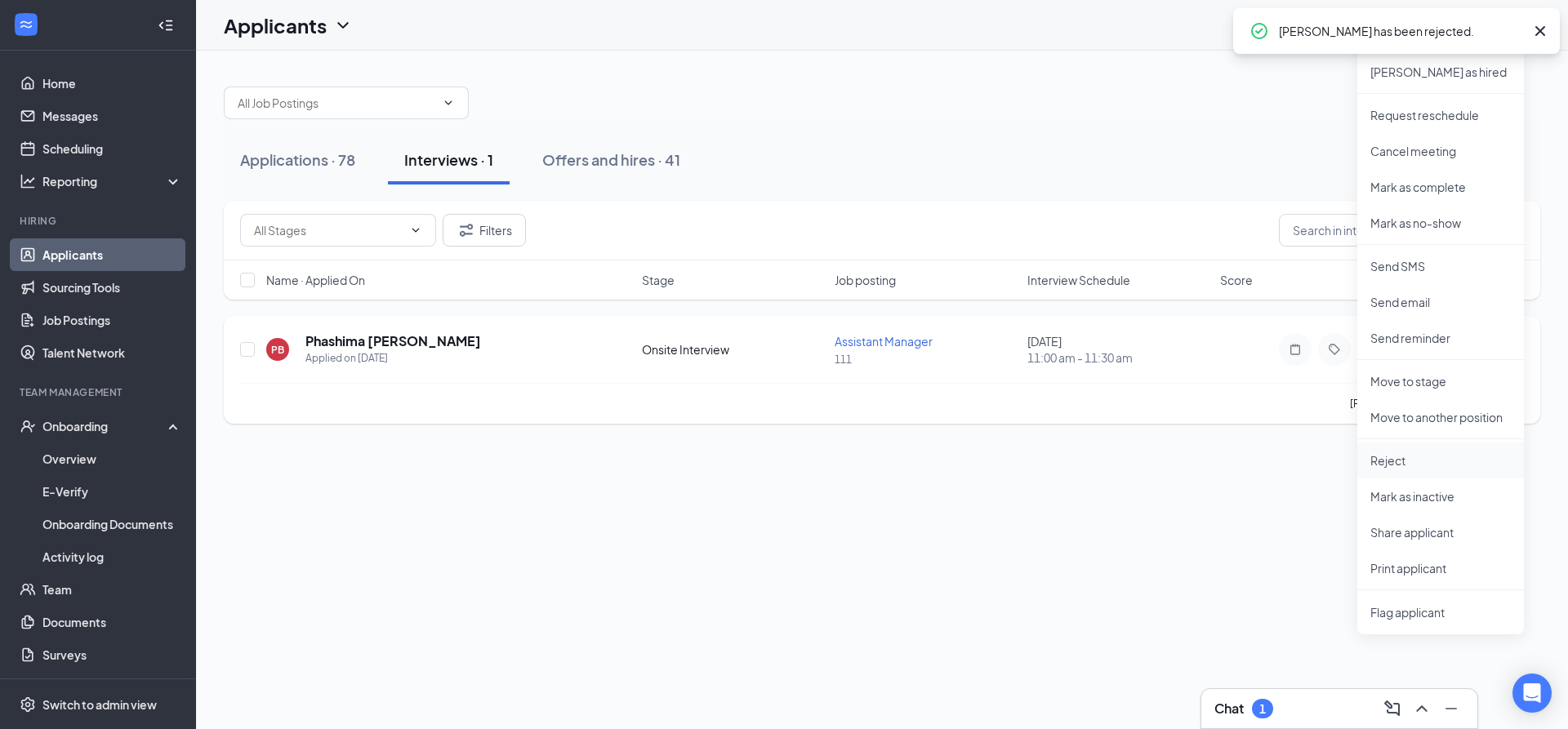
click at [1408, 473] on li "Reject" at bounding box center [1441, 460] width 167 height 36
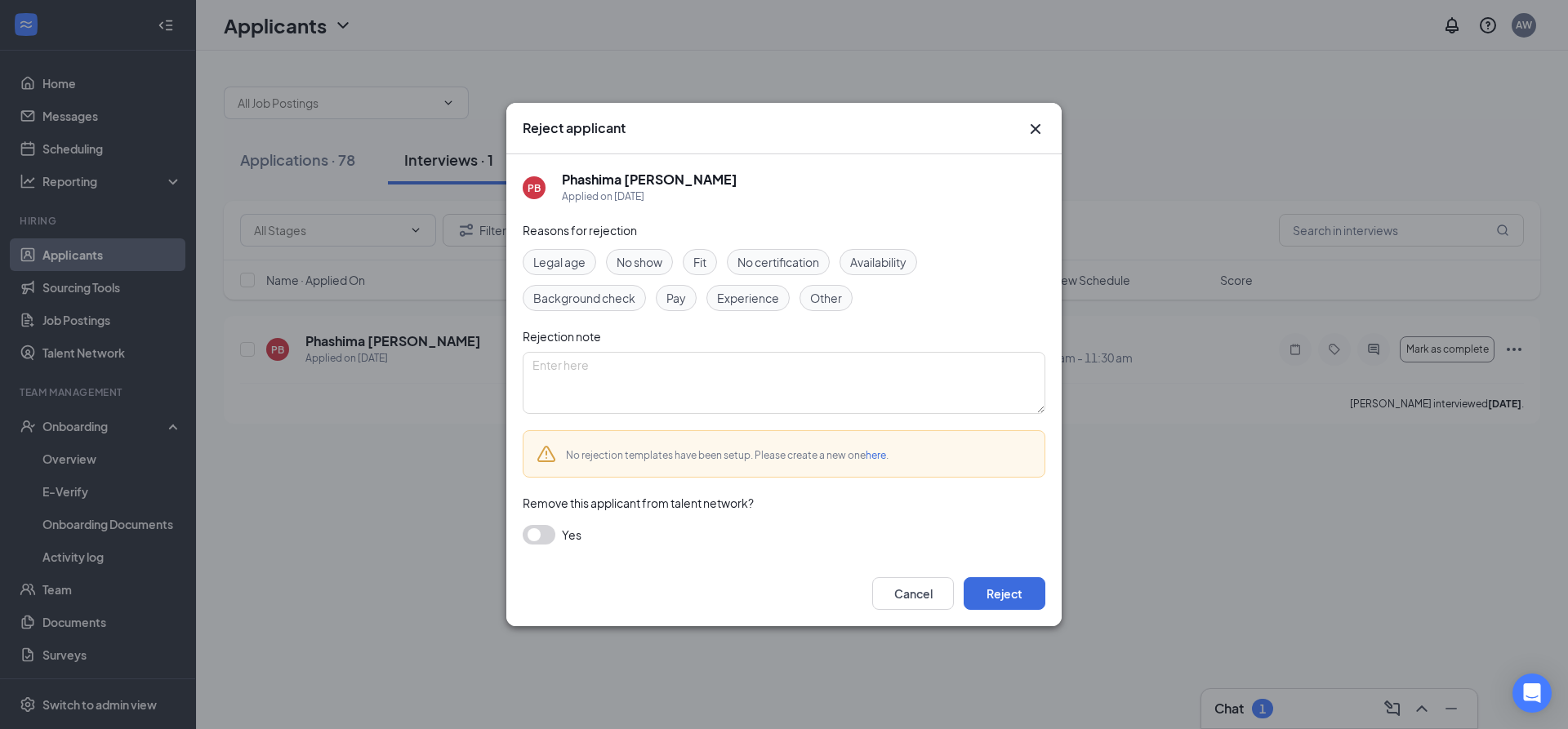
click at [829, 299] on span "Other" at bounding box center [826, 299] width 32 height 18
click at [1034, 585] on button "Reject" at bounding box center [1004, 594] width 82 height 33
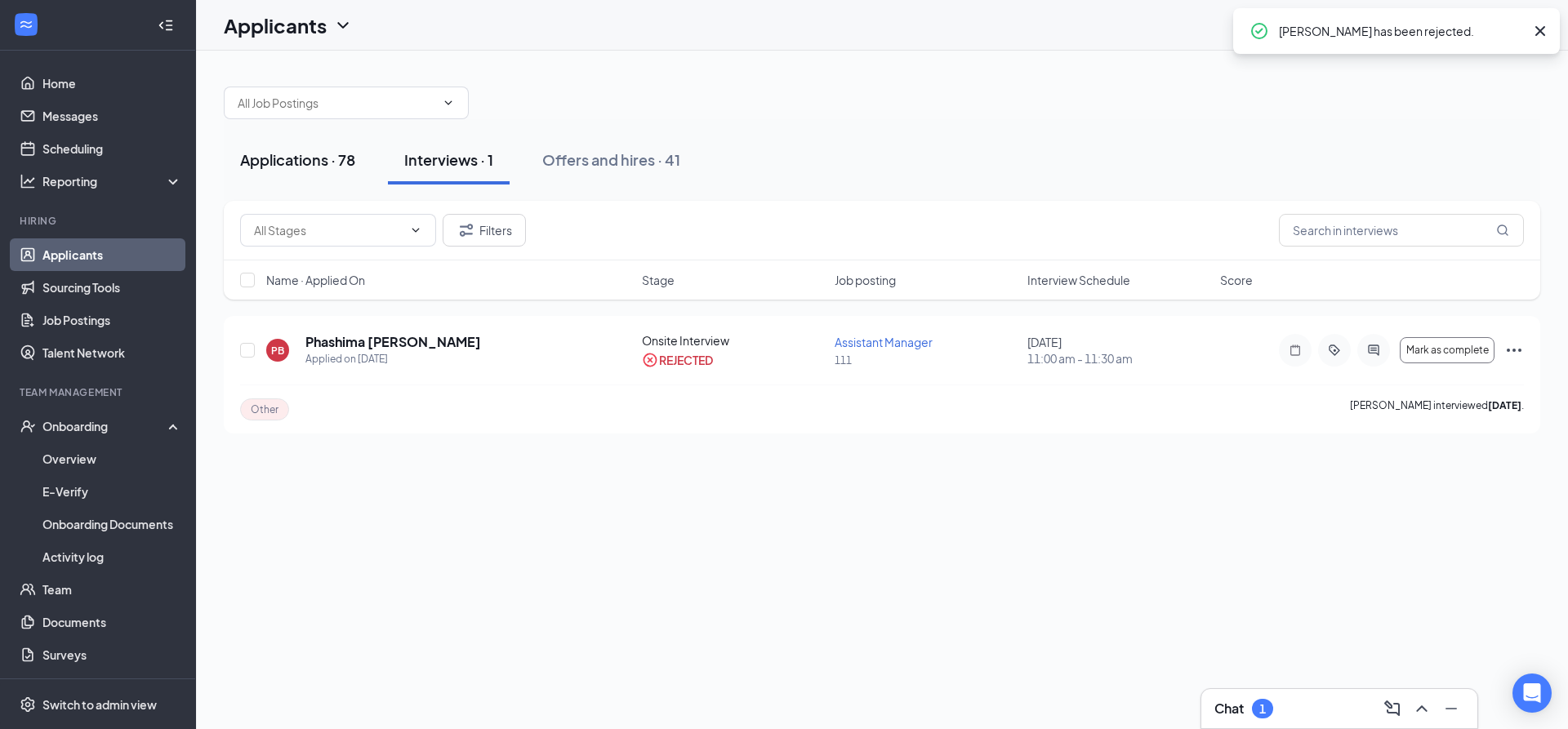
click at [319, 154] on div "Applications · 78" at bounding box center [298, 159] width 115 height 20
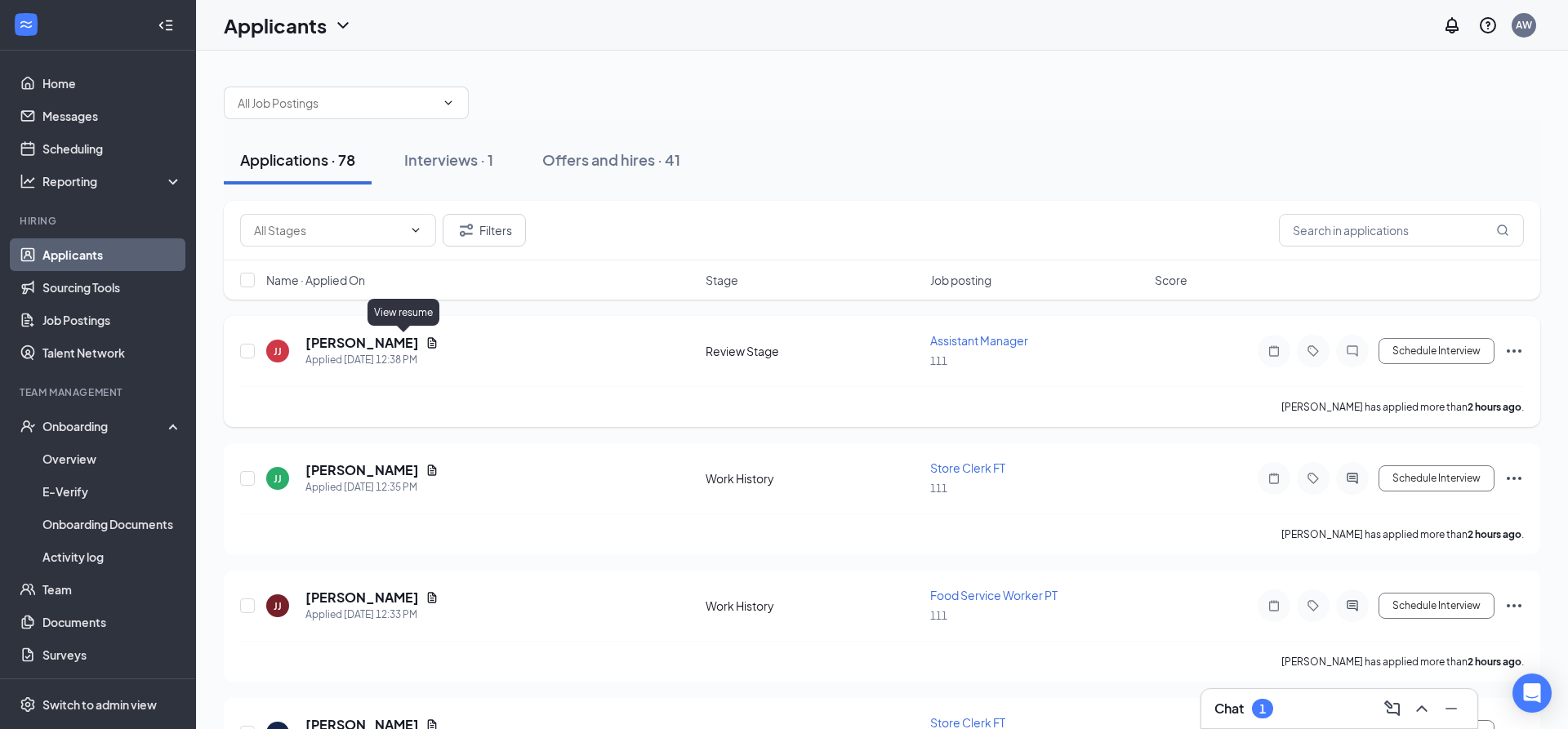
click at [428, 343] on icon "Document" at bounding box center [432, 343] width 9 height 11
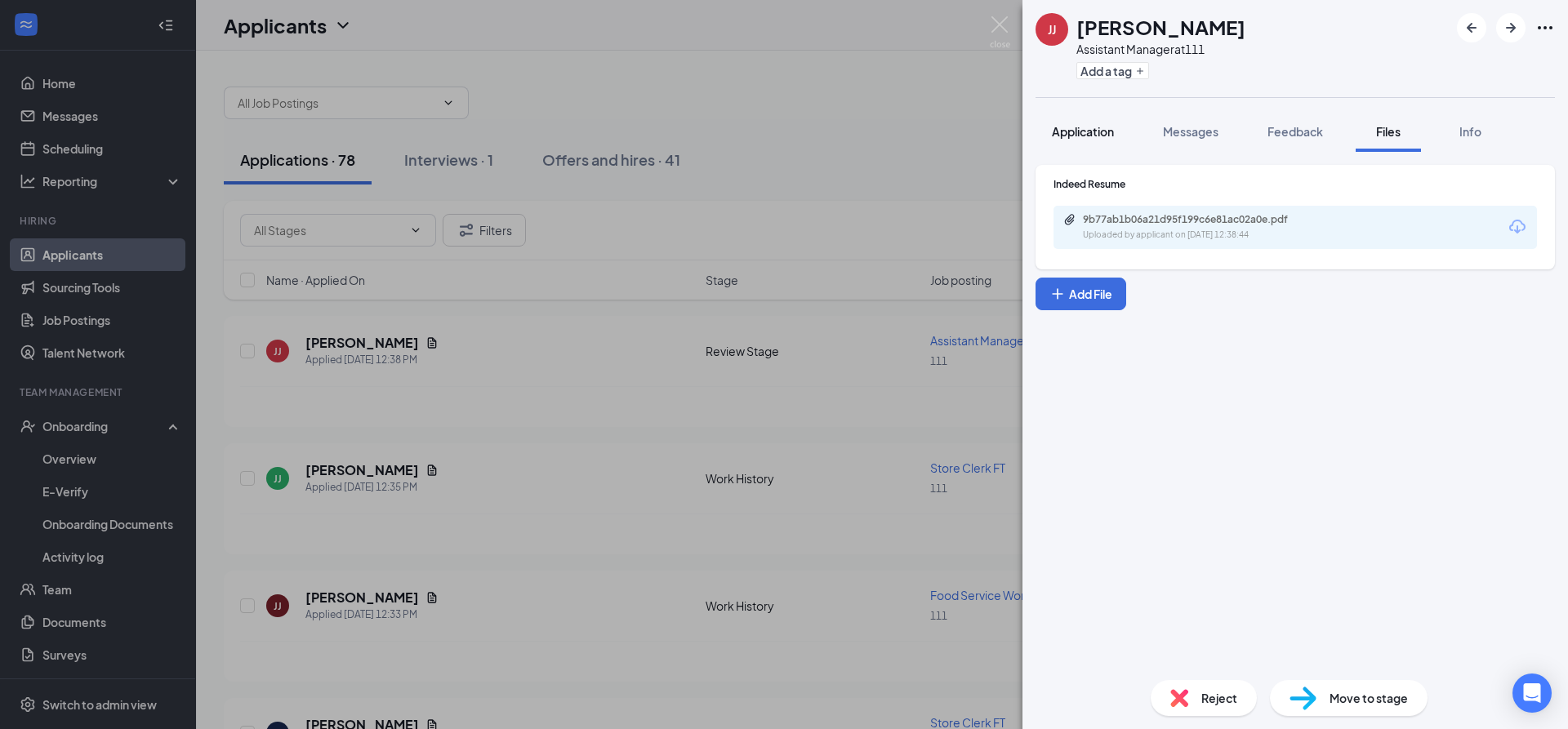
click at [1088, 136] on span "Application" at bounding box center [1083, 132] width 62 height 15
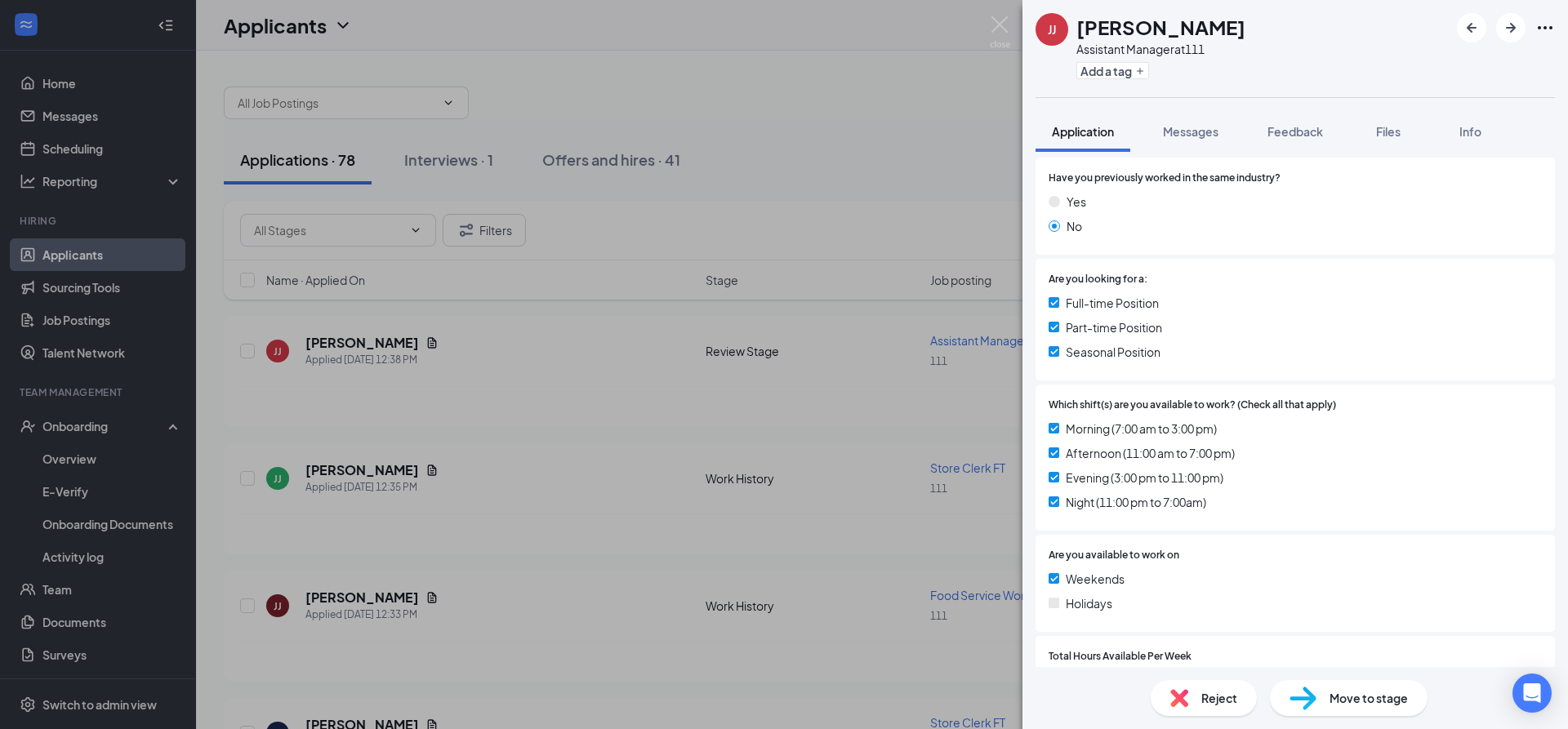
scroll to position [117, 0]
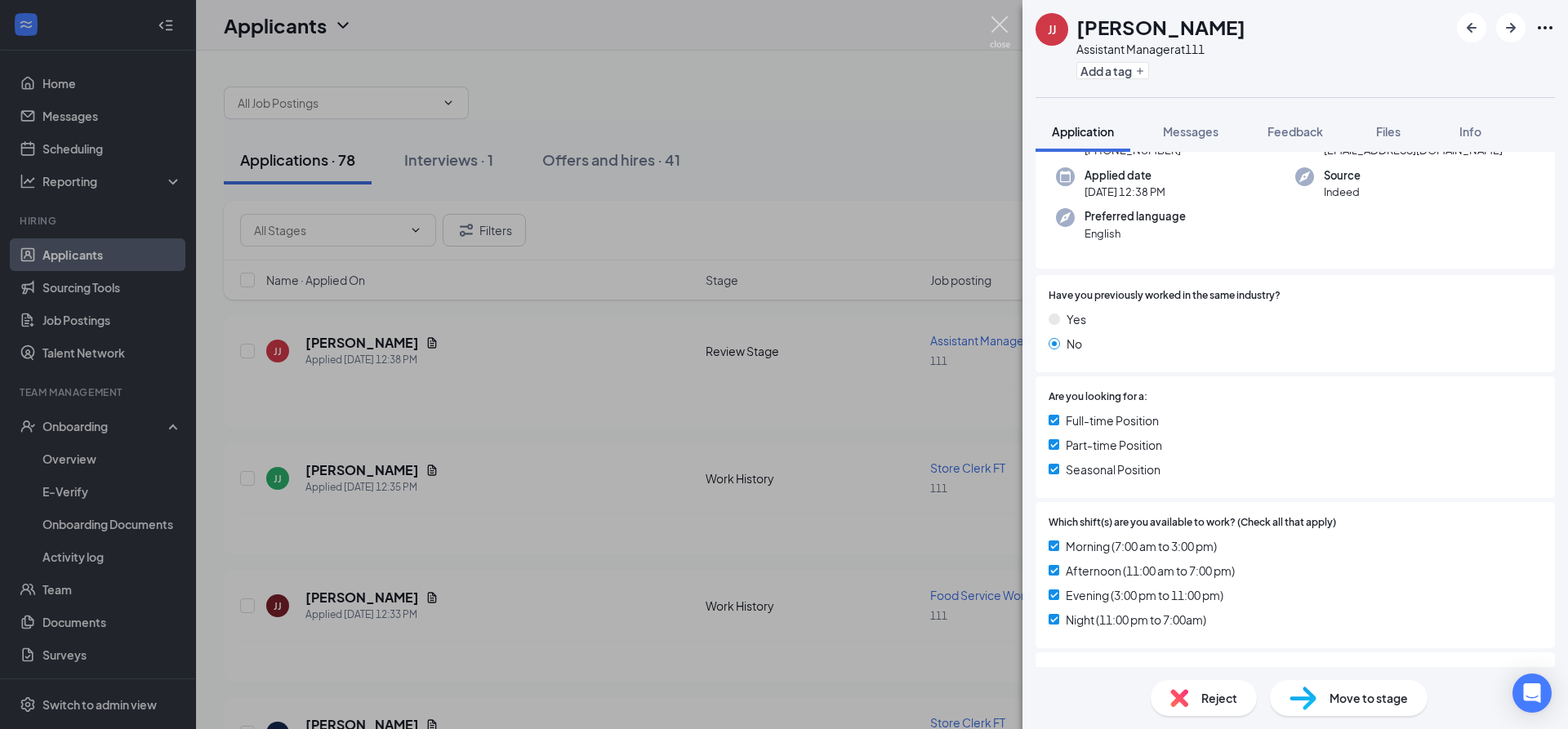
click at [1008, 24] on img at bounding box center [1000, 32] width 20 height 32
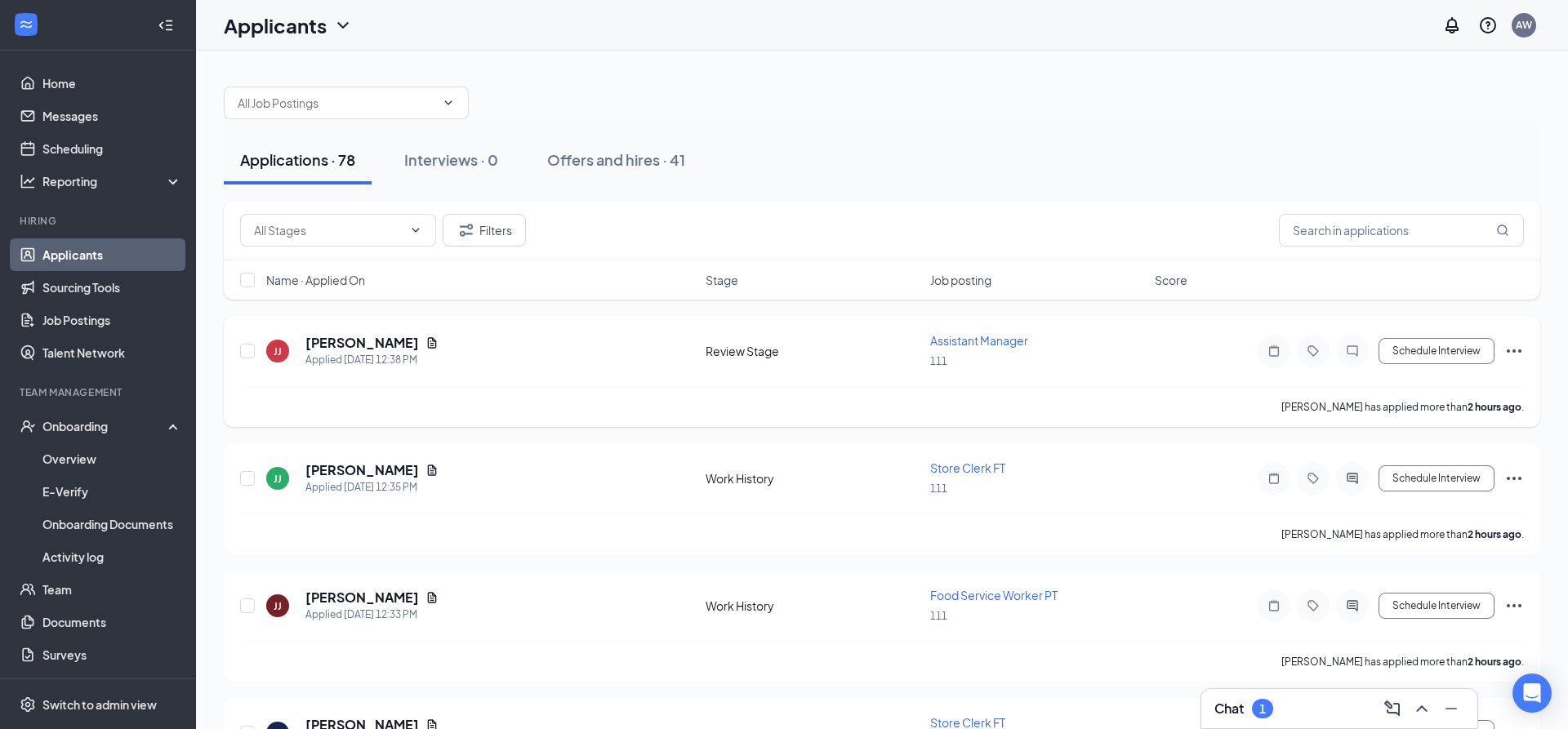
click at [1496, 339] on div "Schedule Interview" at bounding box center [1377, 352] width 294 height 33
click at [1508, 347] on icon "Ellipses" at bounding box center [1514, 351] width 19 height 19
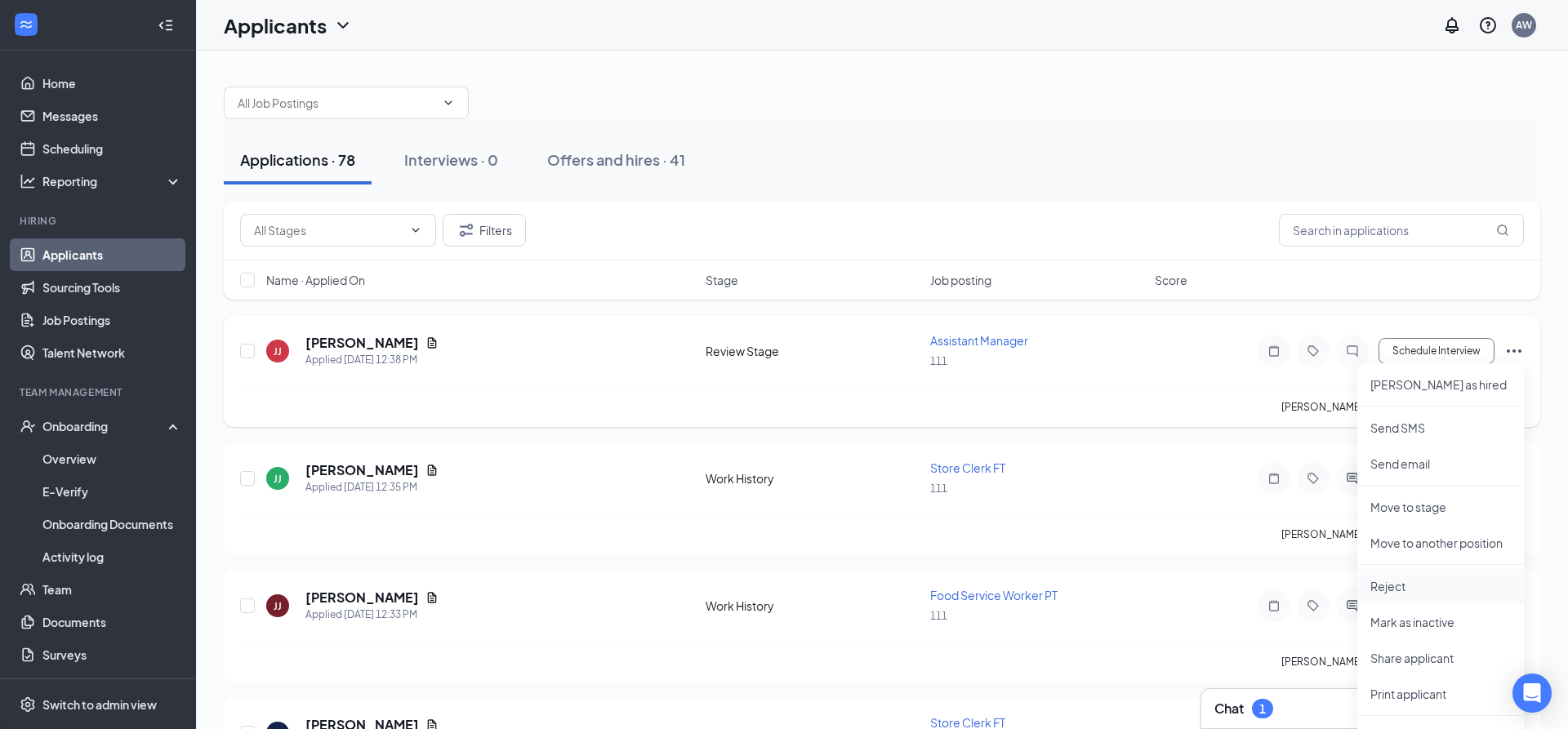
scroll to position [167, 0]
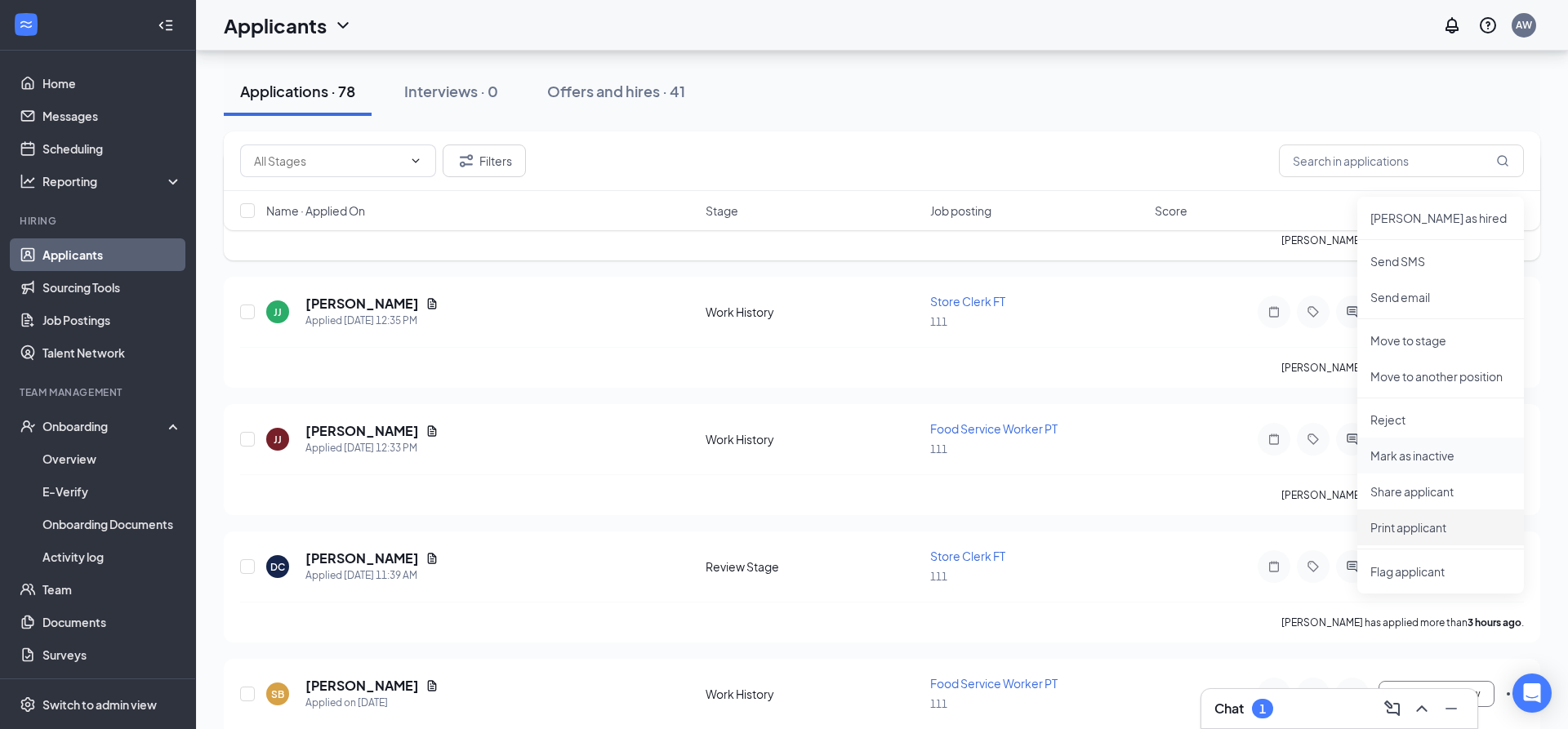
click at [1410, 524] on p "Print applicant" at bounding box center [1441, 528] width 140 height 16
